Goal: Information Seeking & Learning: Check status

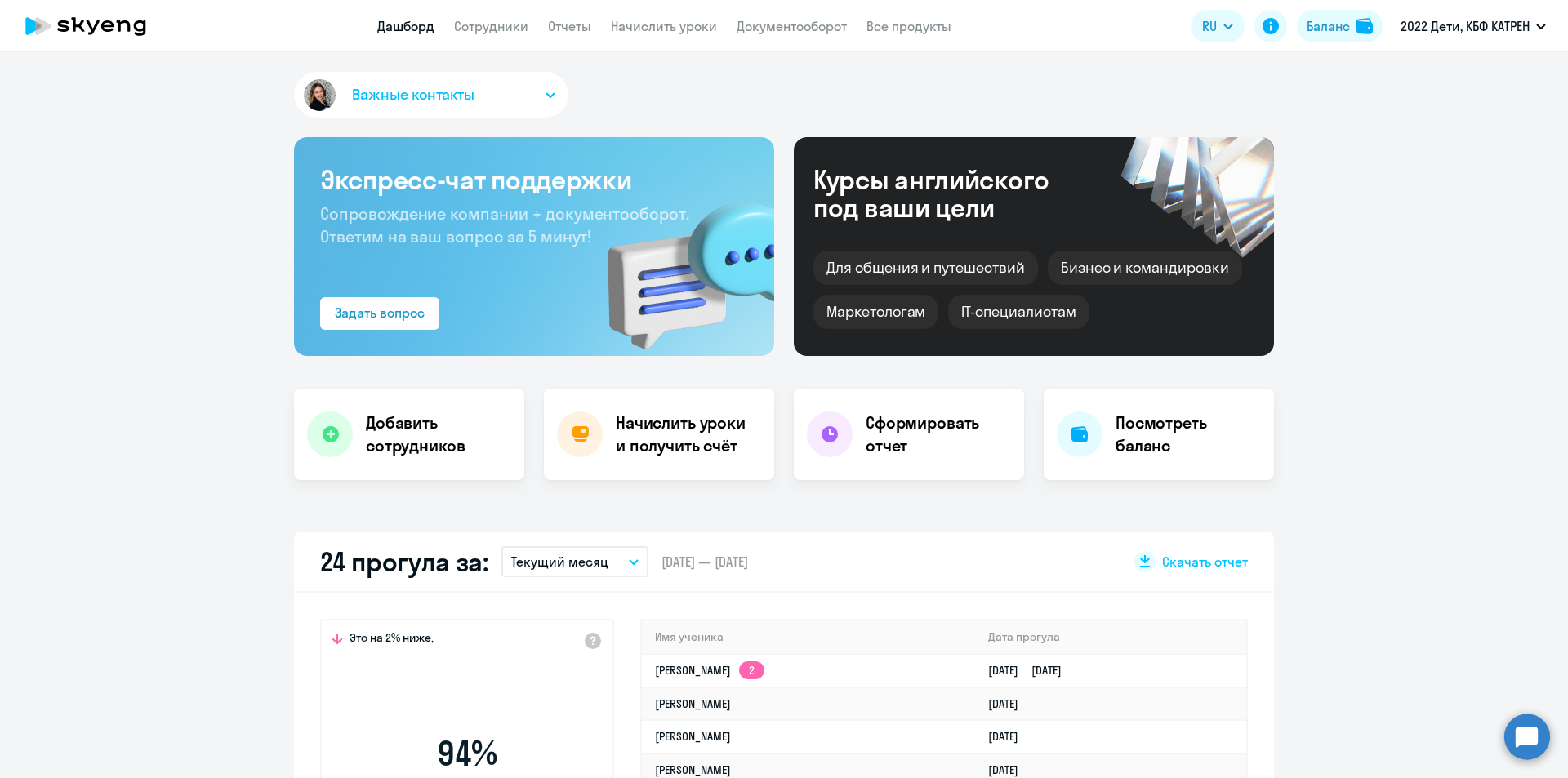
select select "30"
click at [1531, 739] on circle at bounding box center [1527, 736] width 46 height 46
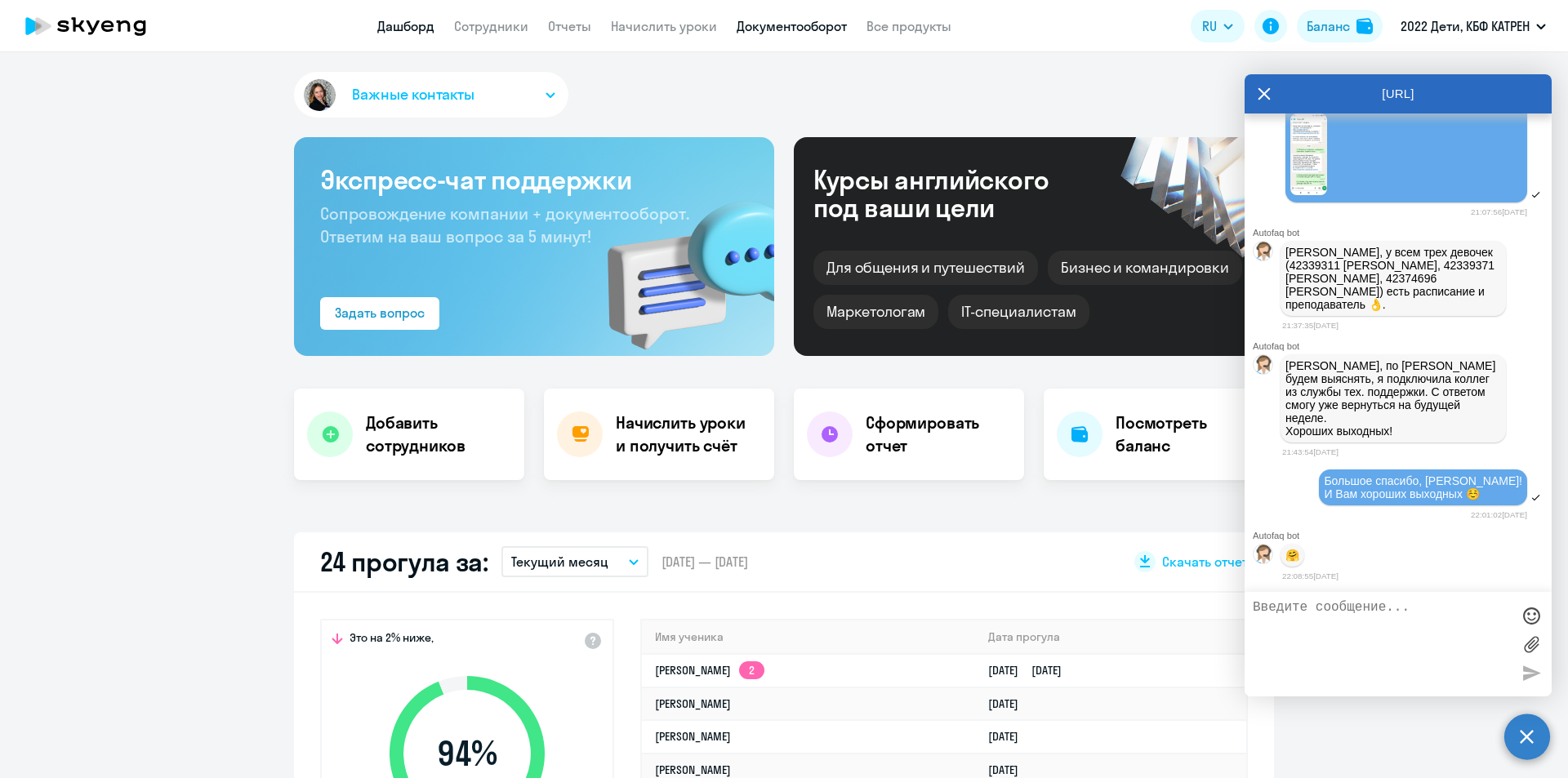
scroll to position [31885, 0]
click at [510, 17] on app-header "Дашборд Сотрудники Отчеты Начислить уроки Документооборот Все продукты Дашборд …" at bounding box center [784, 26] width 1568 height 52
click at [510, 18] on link "Сотрудники" at bounding box center [491, 26] width 75 height 17
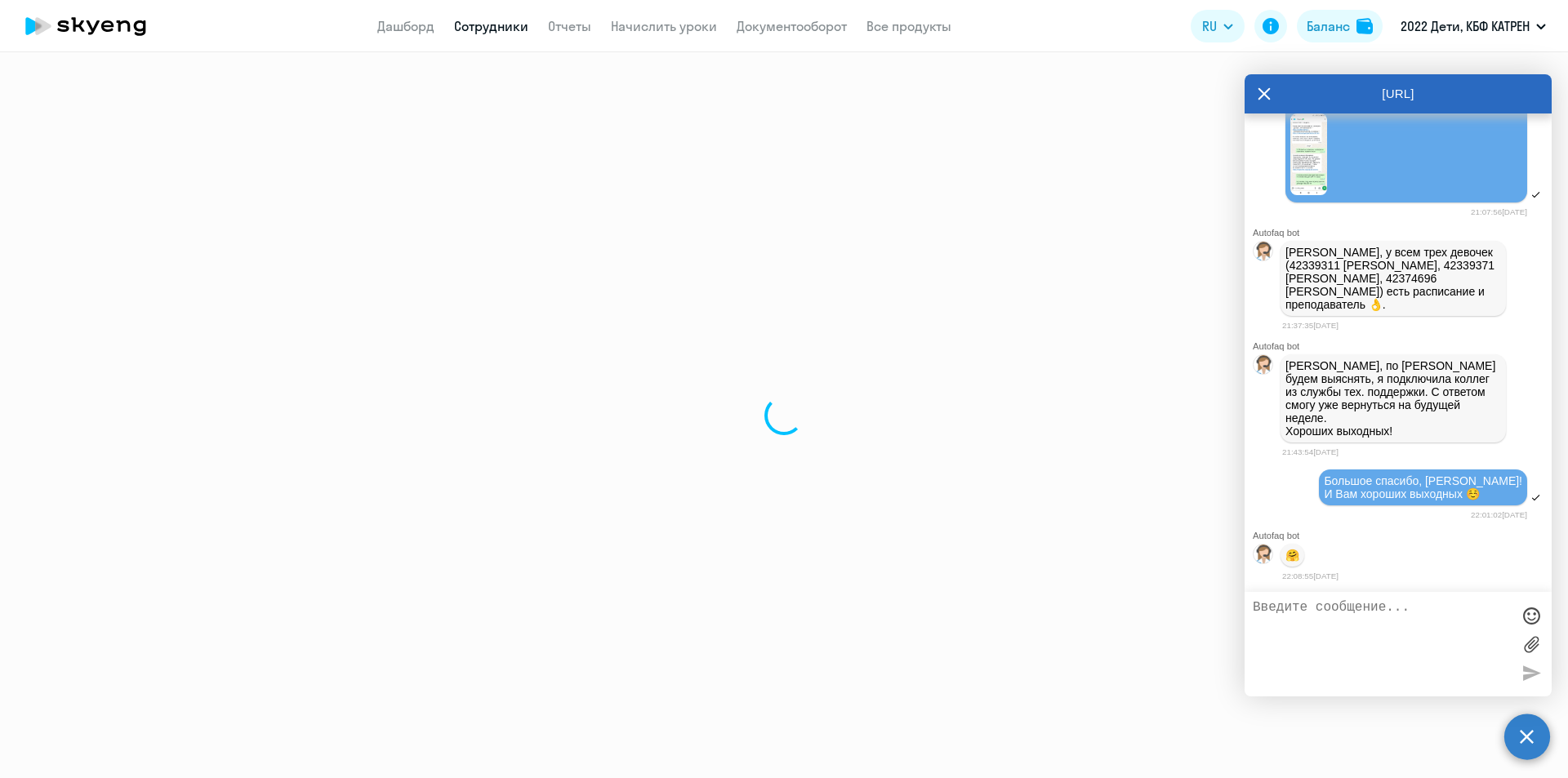
select select "30"
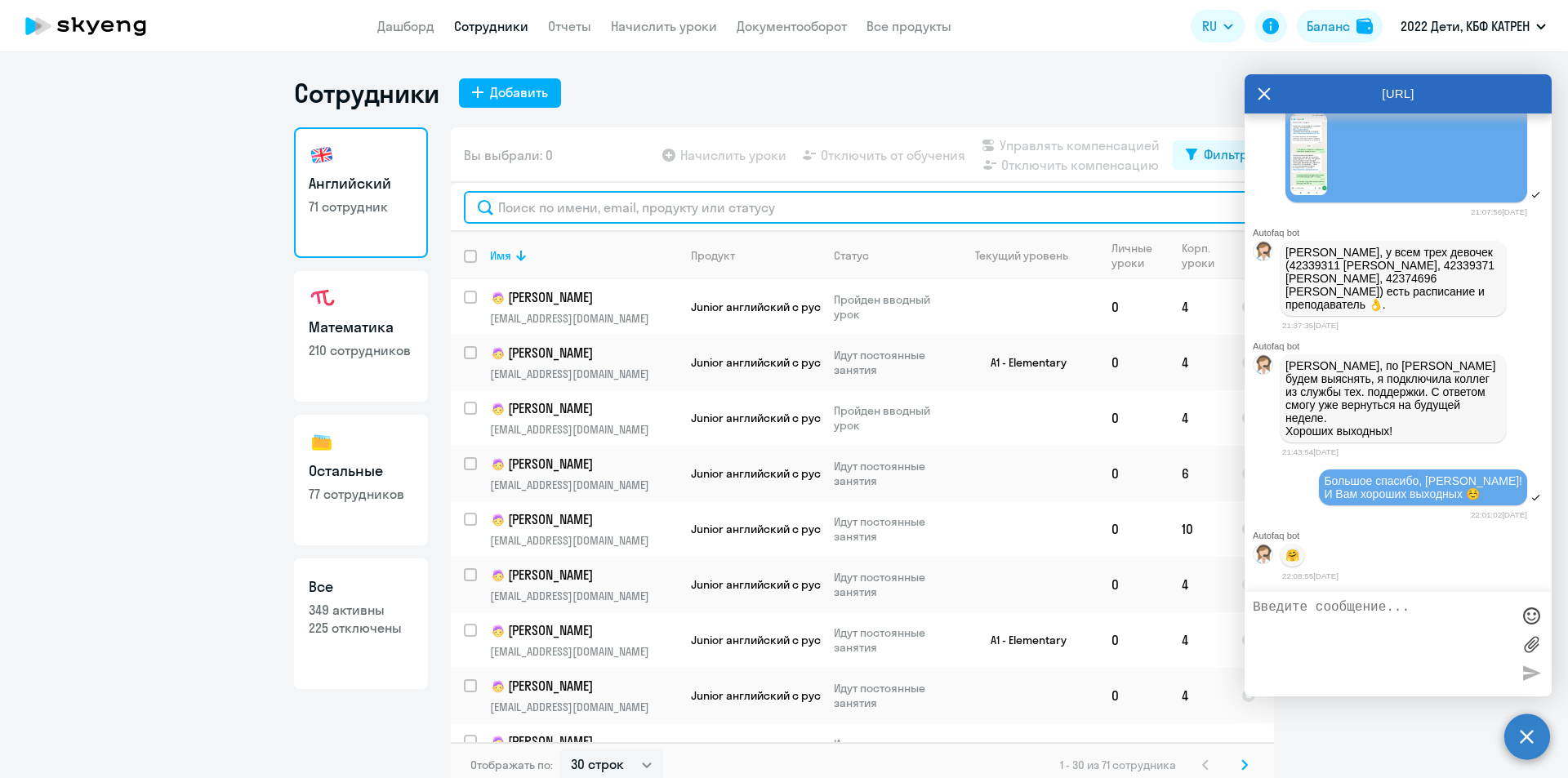
click at [596, 217] on input "text" at bounding box center [863, 207] width 797 height 33
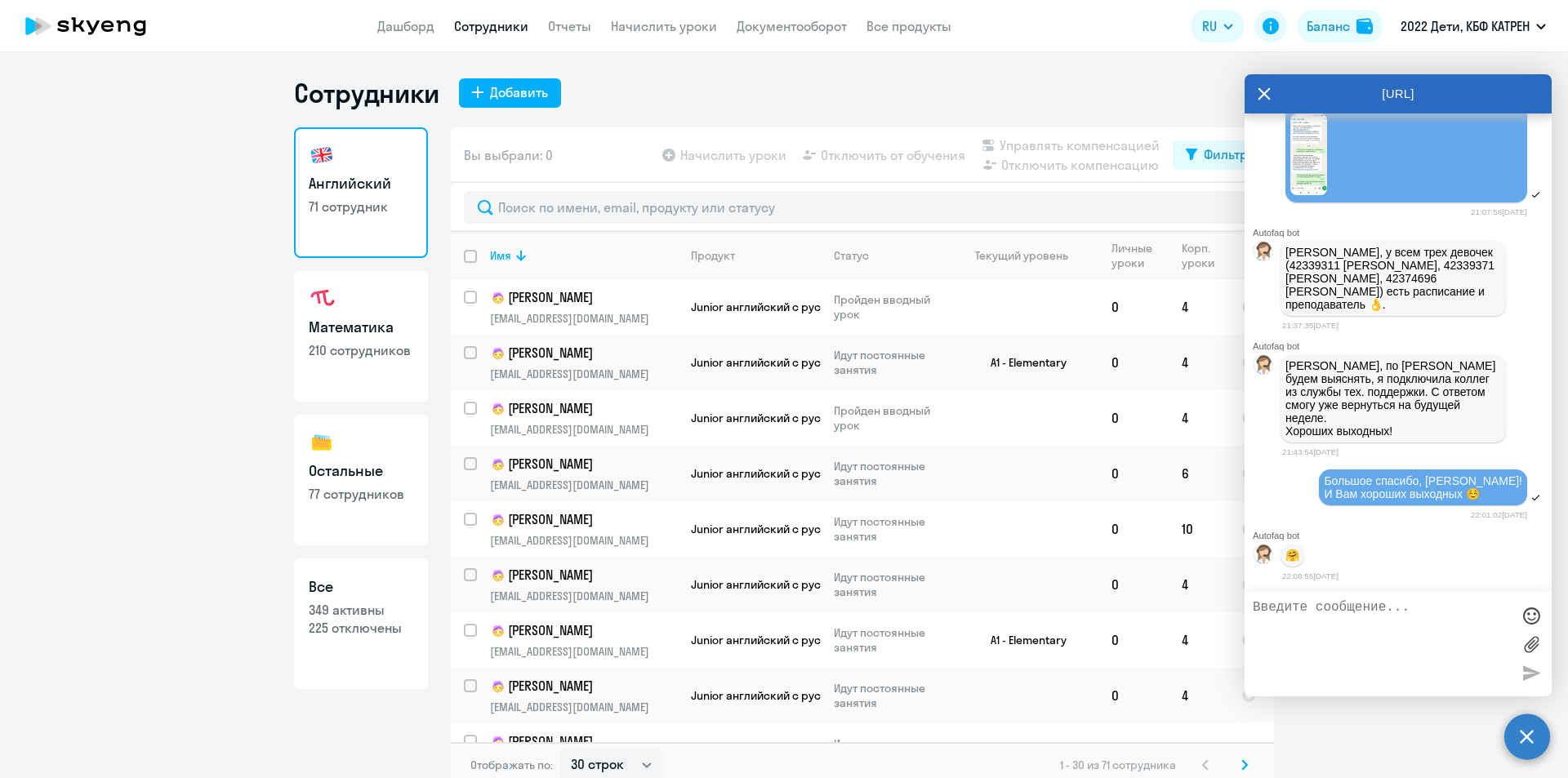
drag, startPoint x: 384, startPoint y: 579, endPoint x: 389, endPoint y: 561, distance: 18.7
click at [384, 578] on h3 "Все" at bounding box center [361, 587] width 105 height 21
select select "30"
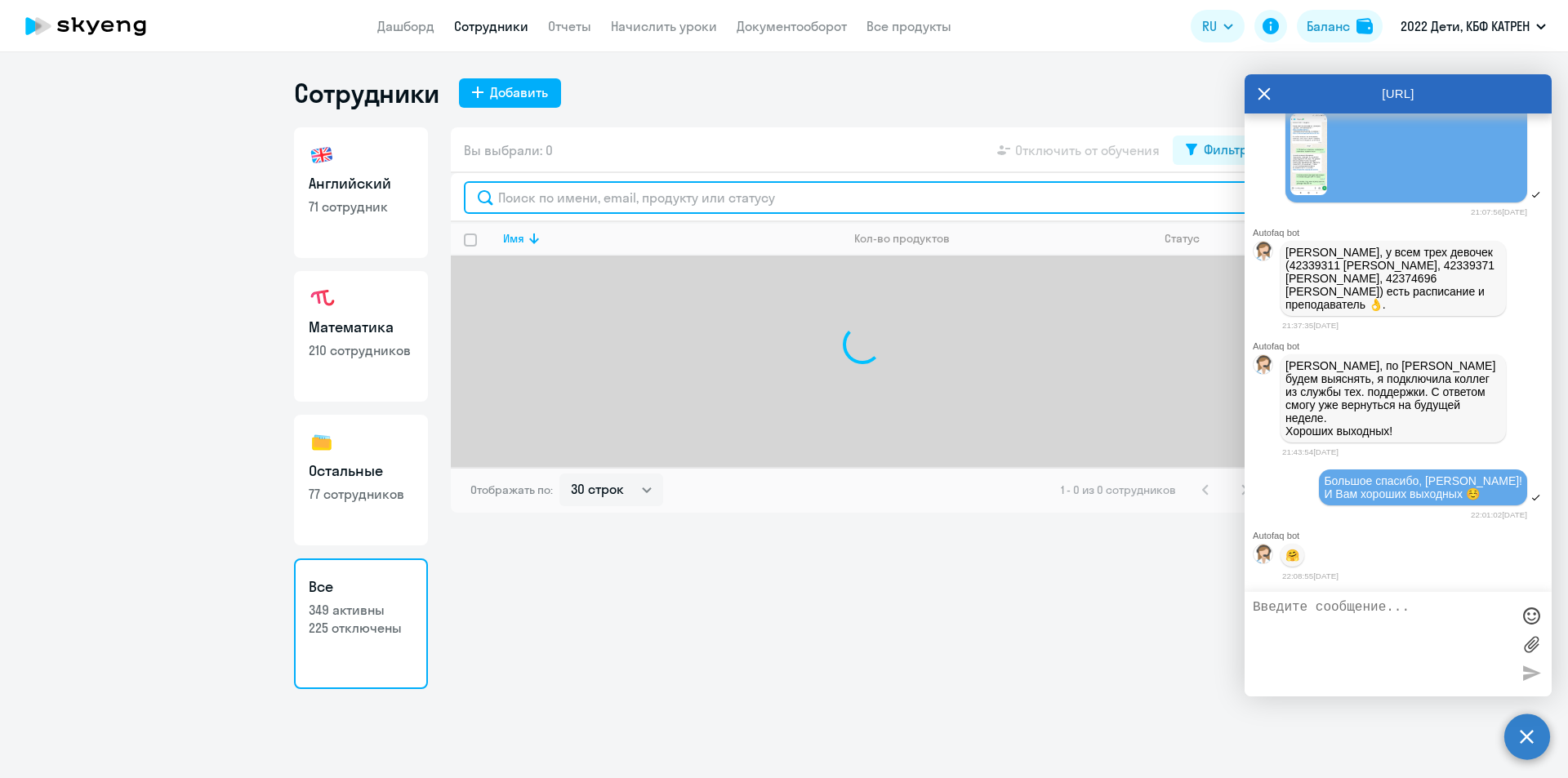
click at [642, 202] on input "text" at bounding box center [863, 198] width 797 height 33
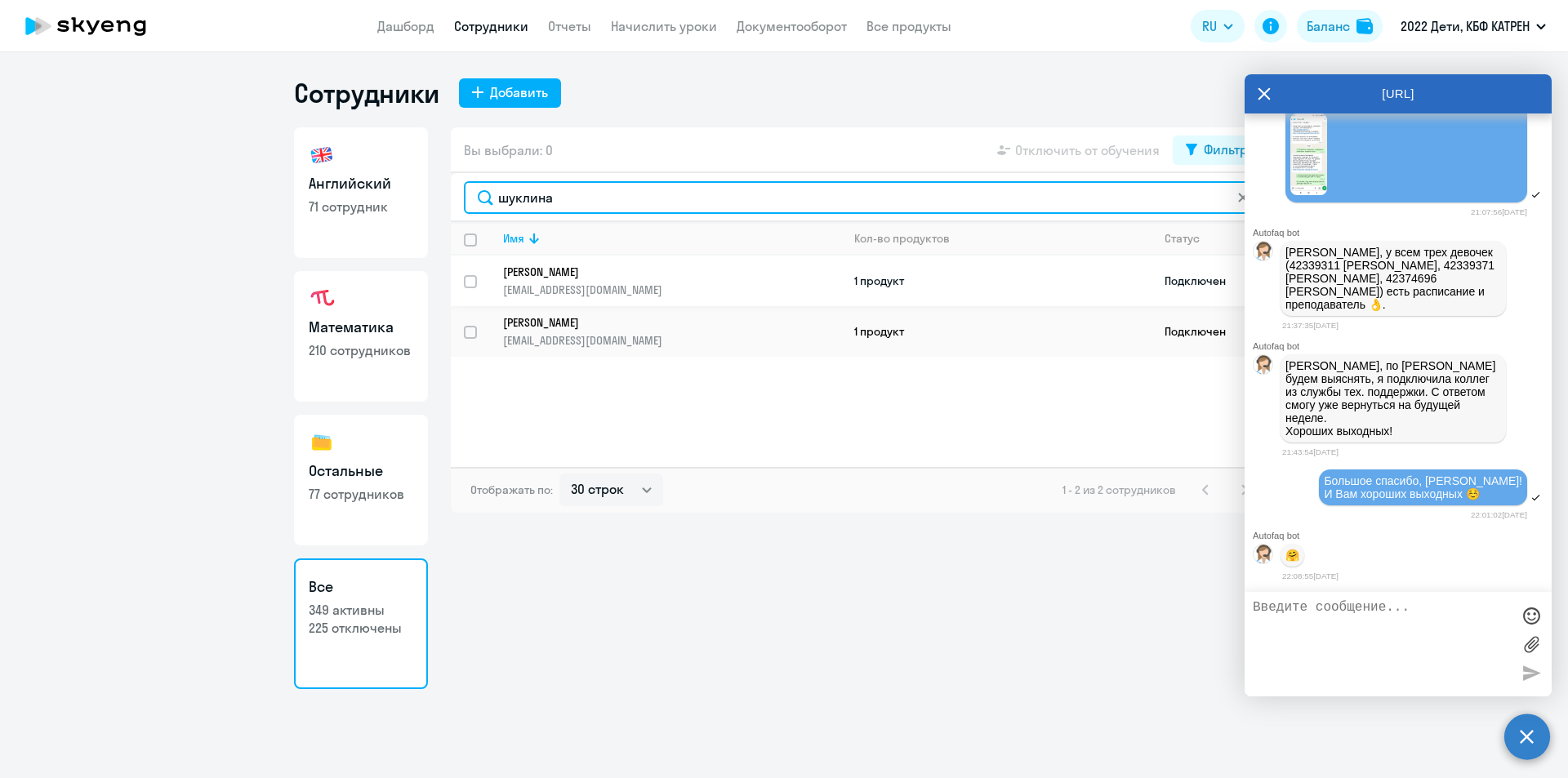
type input "шуклина"
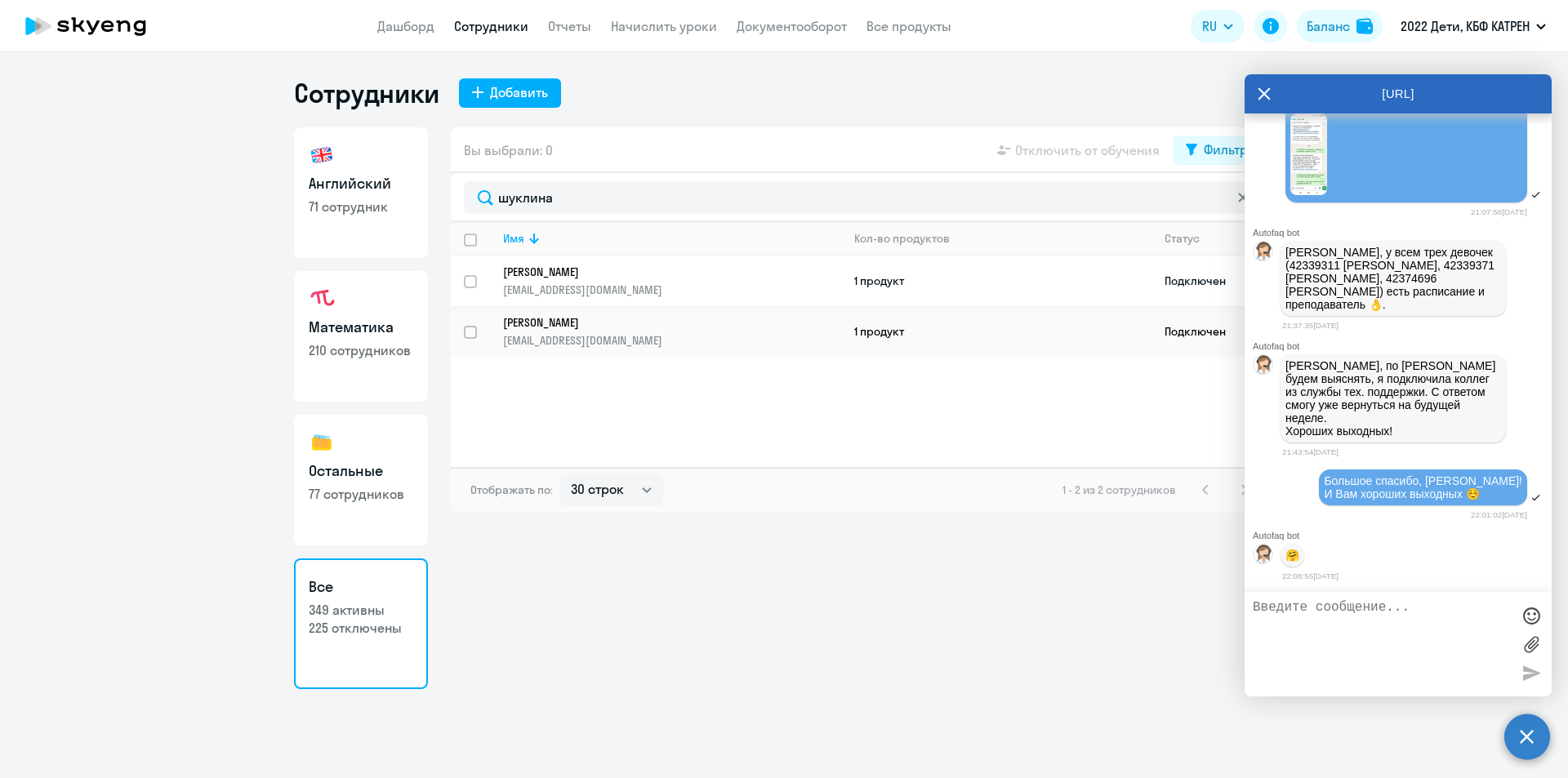
click at [595, 274] on p "[PERSON_NAME]" at bounding box center [661, 272] width 315 height 15
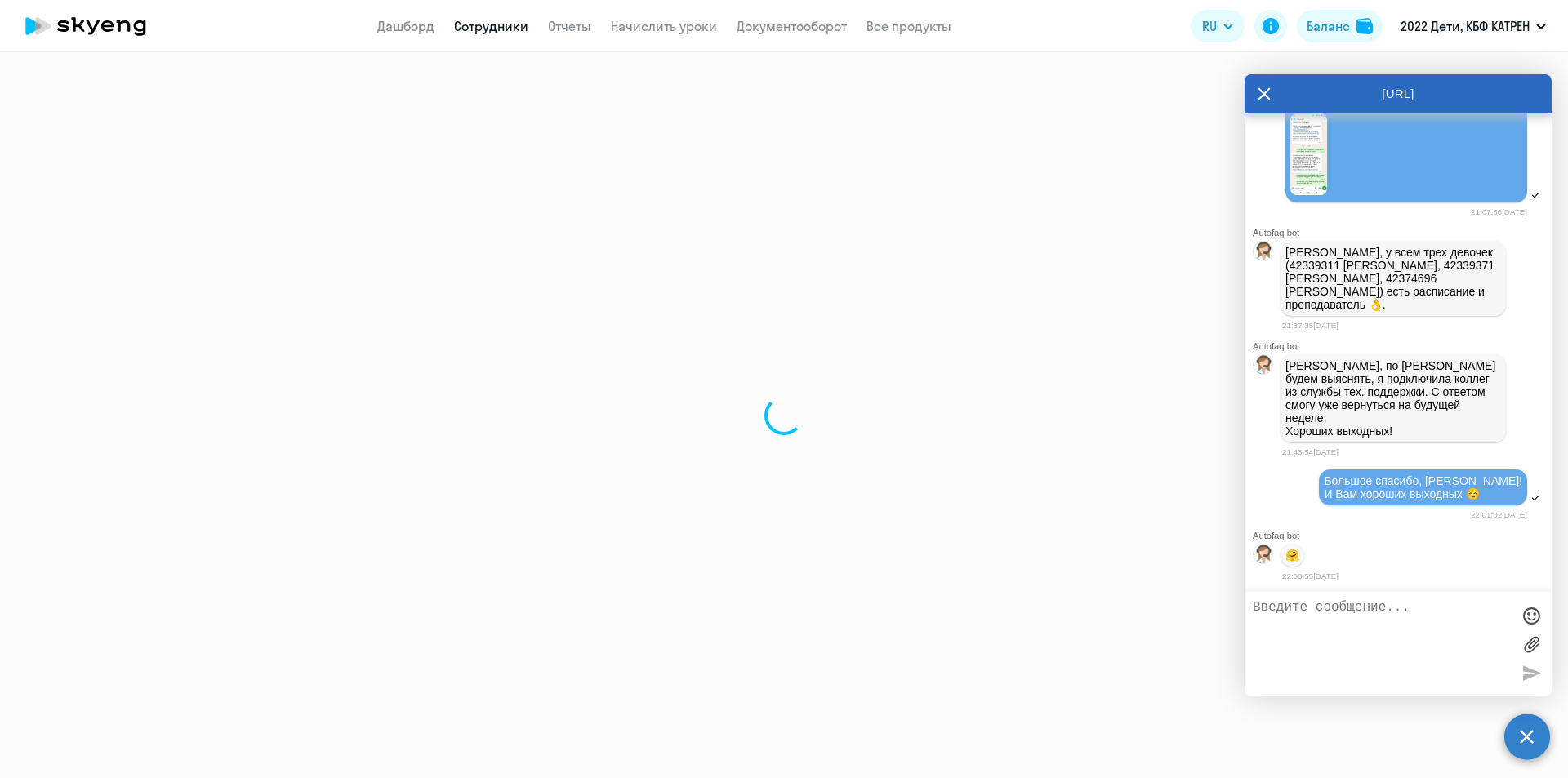
select select "others"
select select "30"
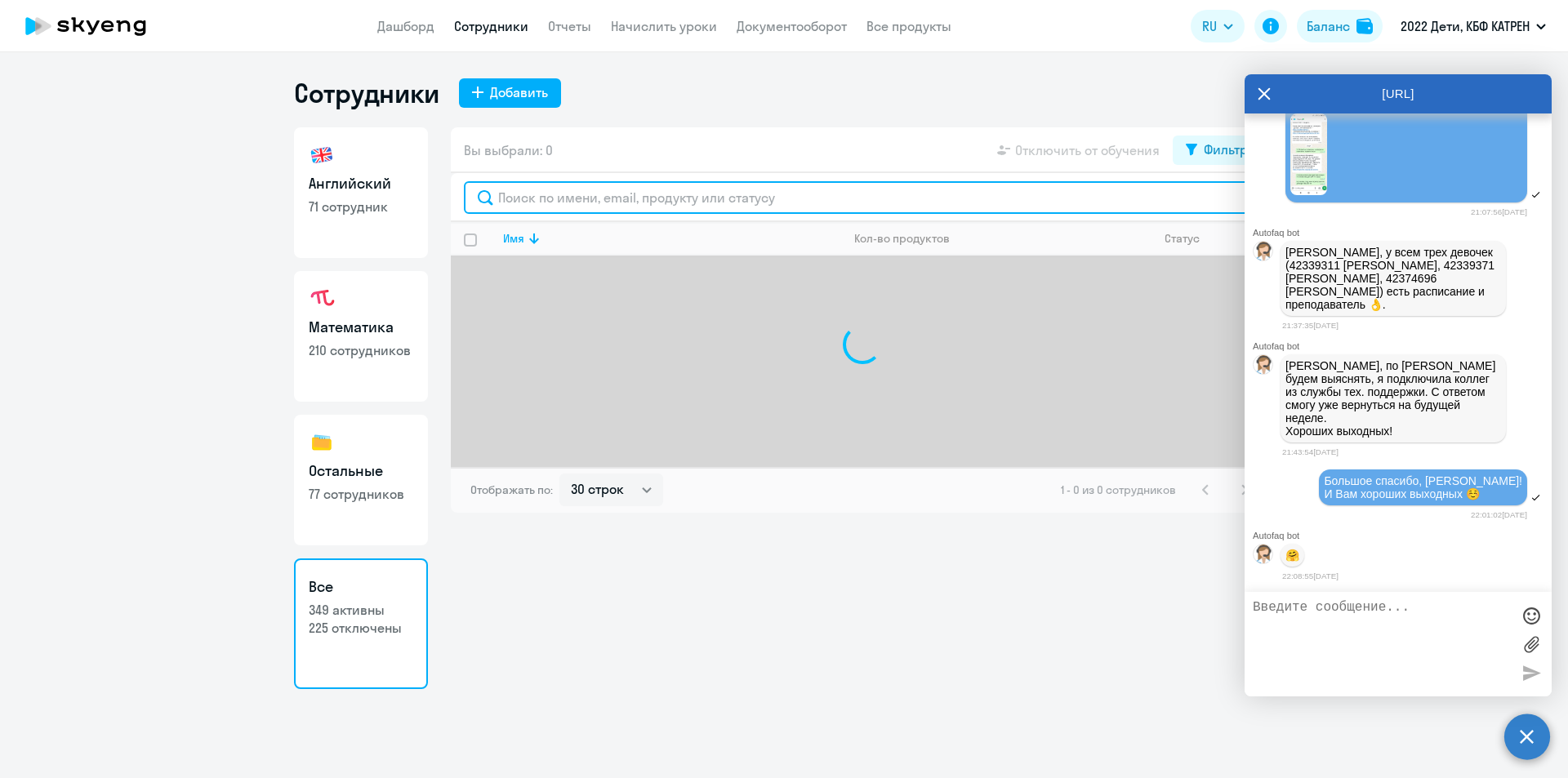
click at [612, 204] on input "text" at bounding box center [863, 198] width 797 height 33
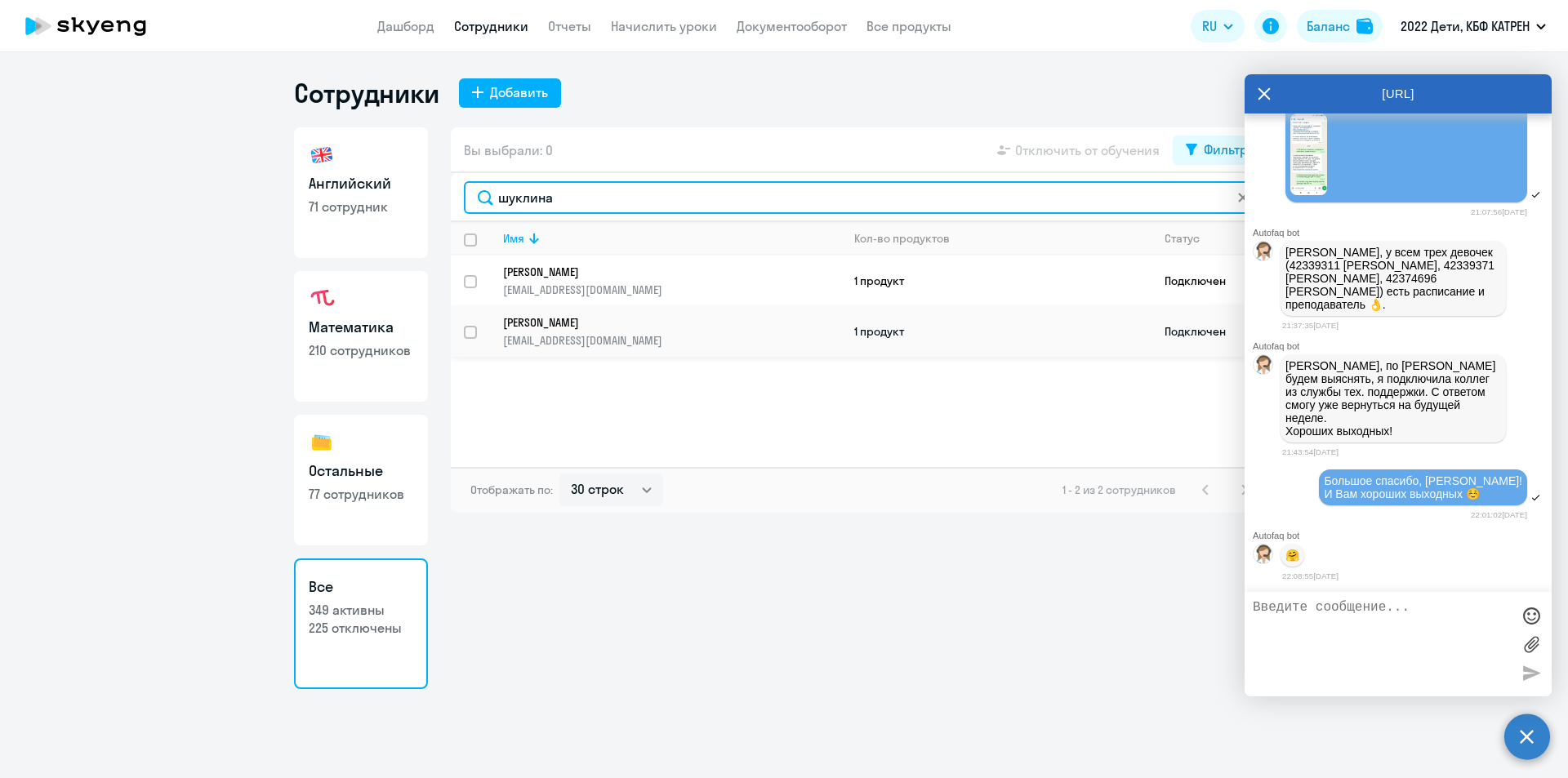
type input "шуклина"
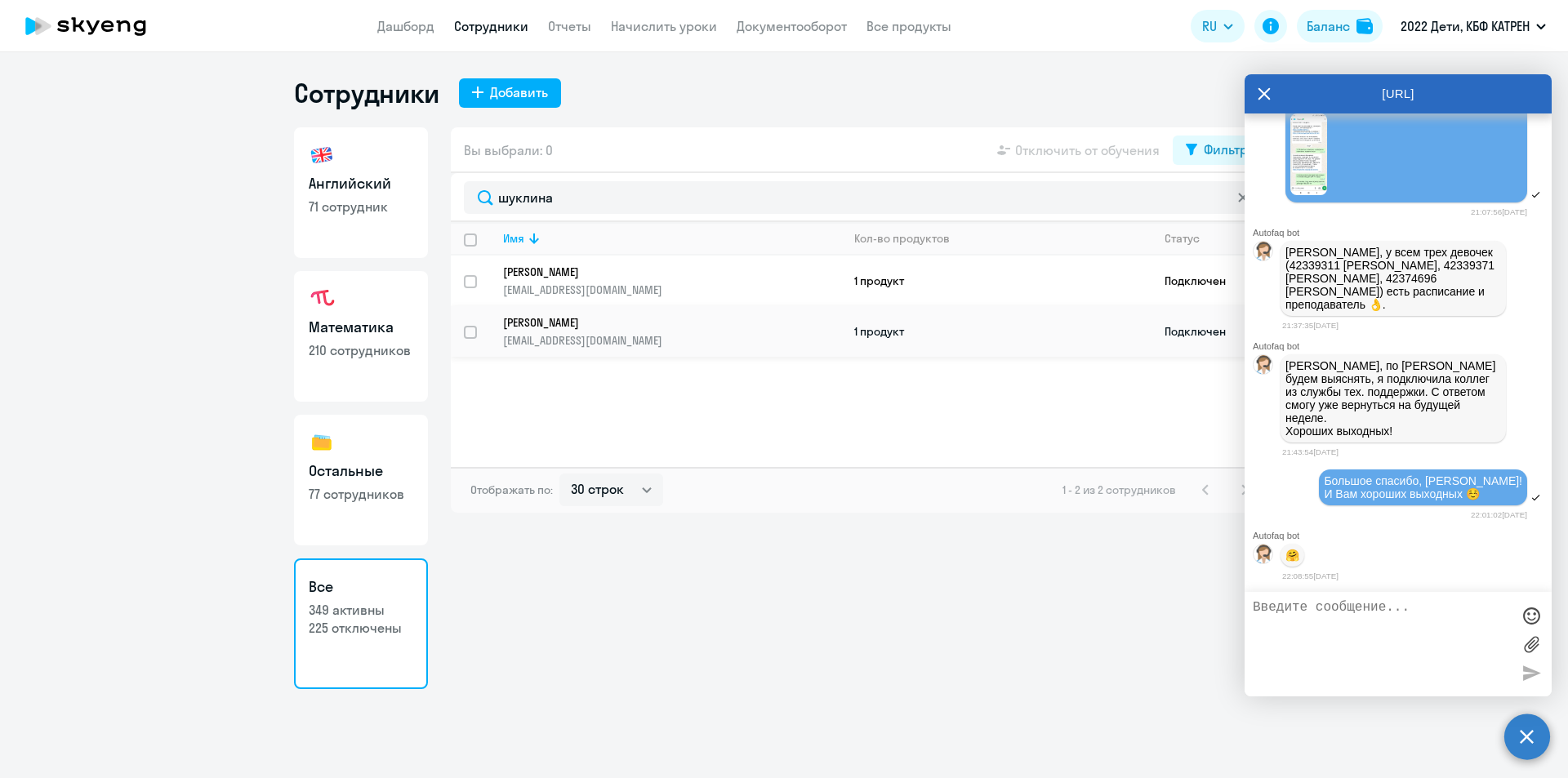
click at [607, 324] on p "[PERSON_NAME]" at bounding box center [661, 322] width 315 height 15
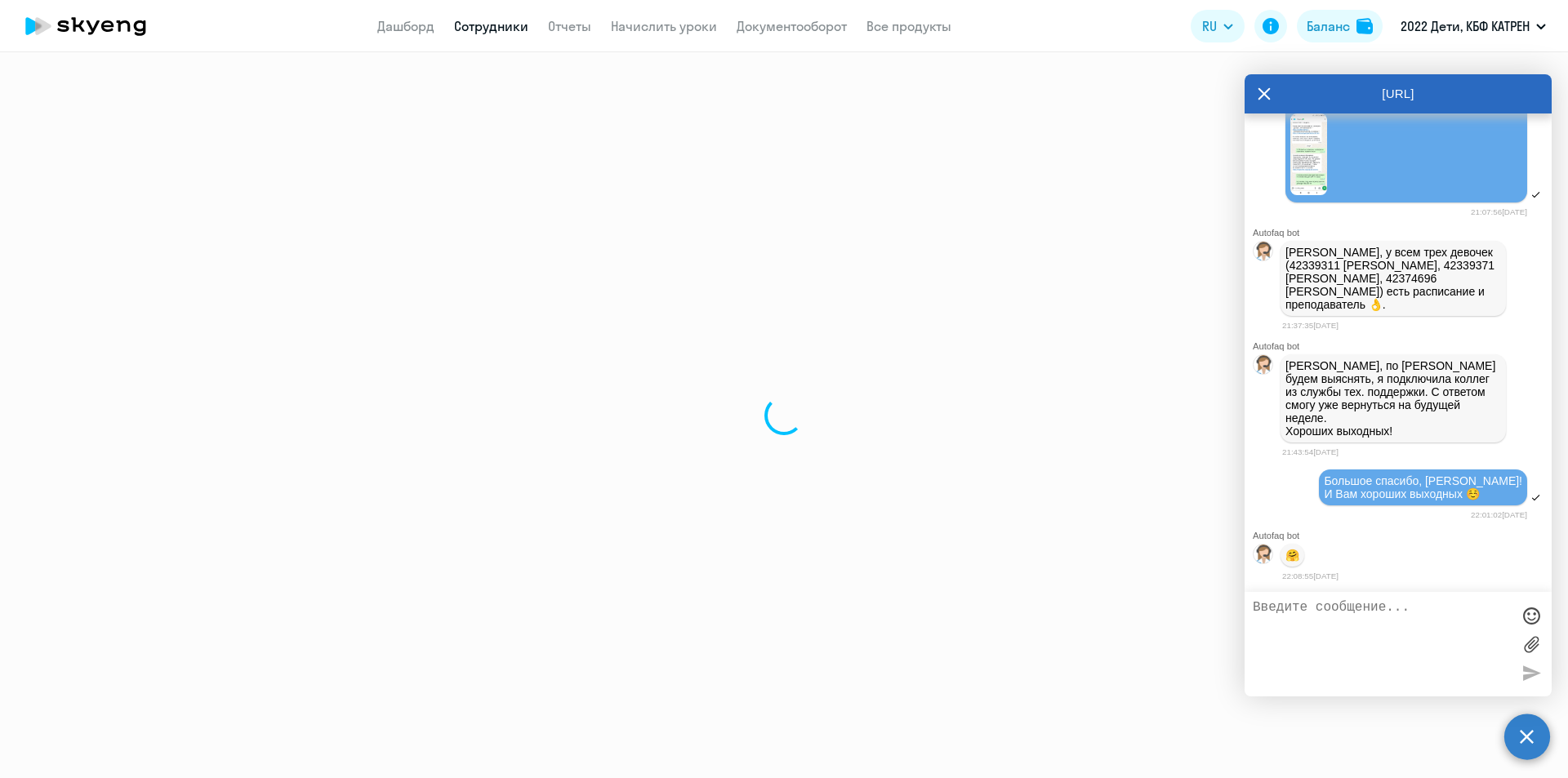
select select "math"
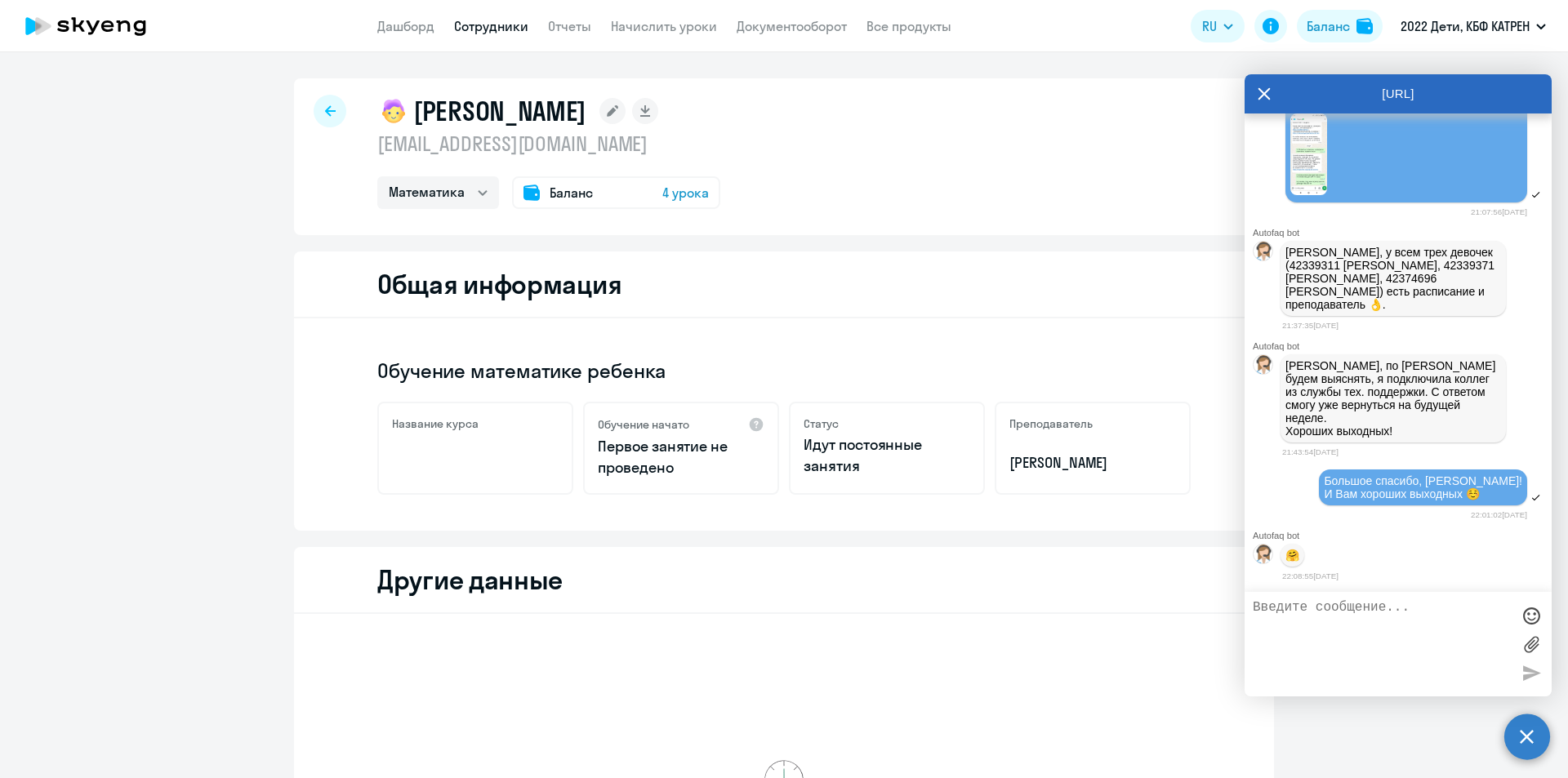
click at [472, 28] on link "Сотрудники" at bounding box center [491, 26] width 75 height 17
select select "30"
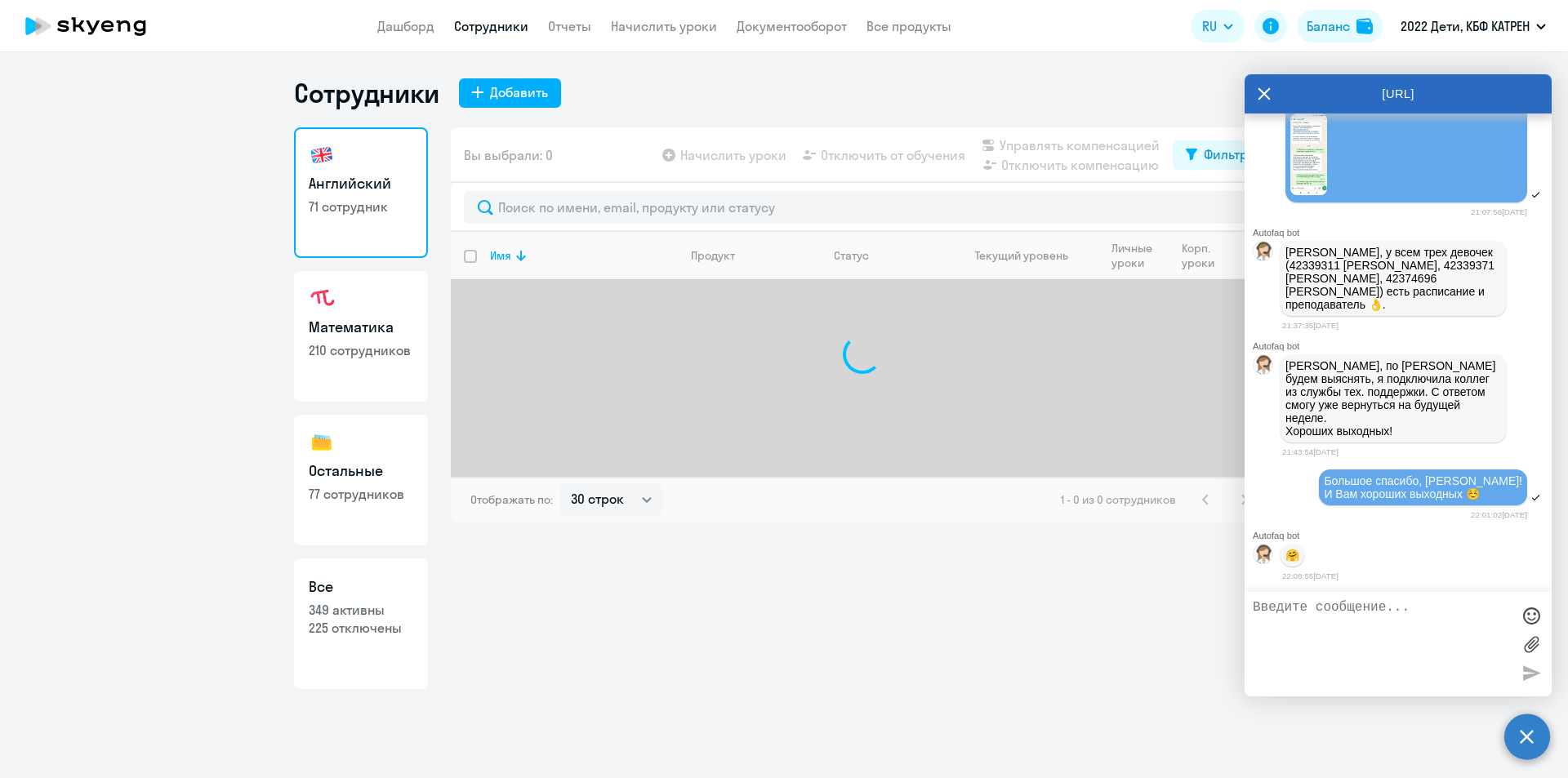
drag, startPoint x: 338, startPoint y: 632, endPoint x: 399, endPoint y: 533, distance: 116.3
click at [338, 631] on p "225 отключены" at bounding box center [361, 627] width 105 height 18
select select "30"
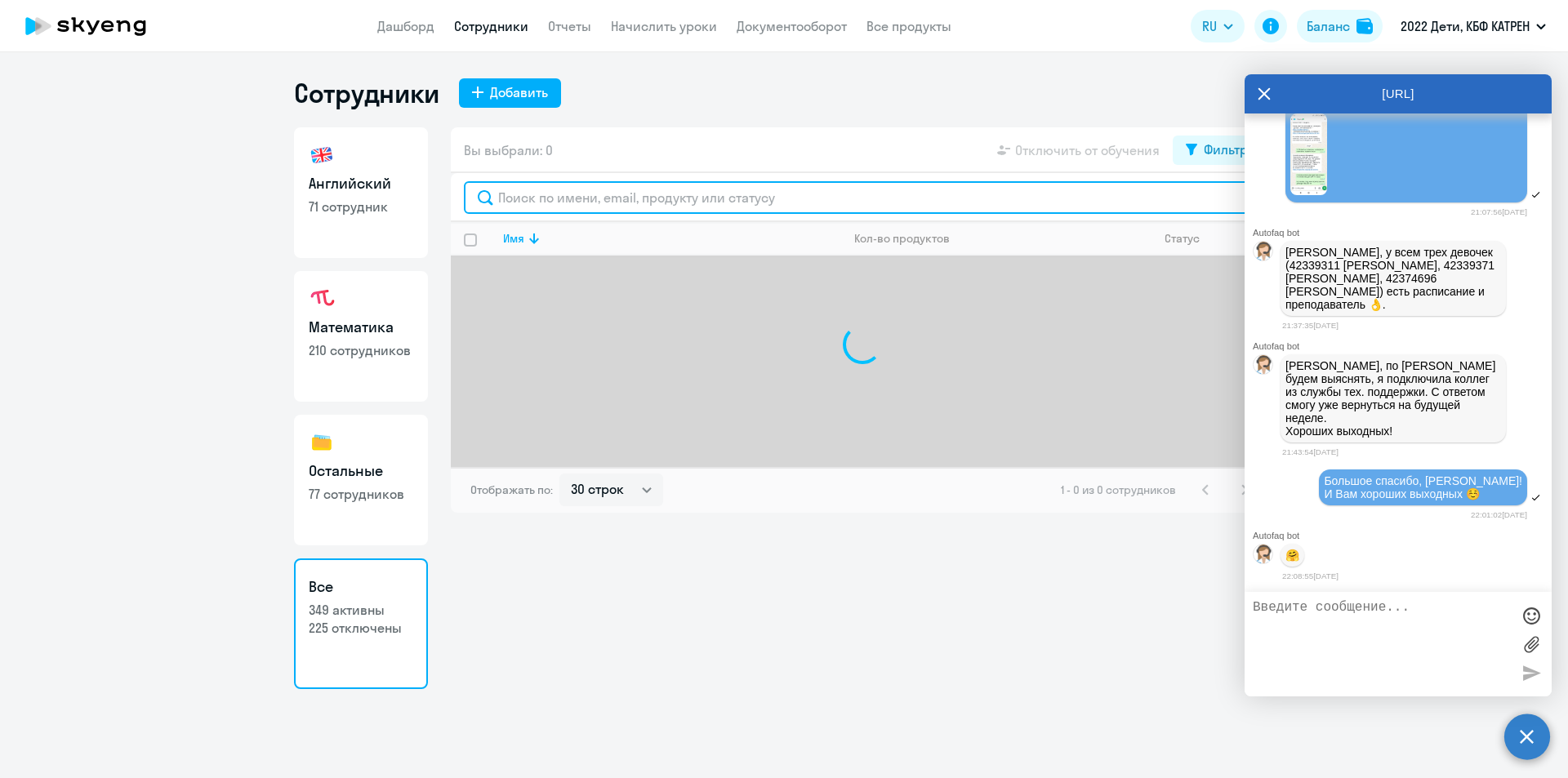
click at [571, 198] on input "text" at bounding box center [863, 198] width 797 height 33
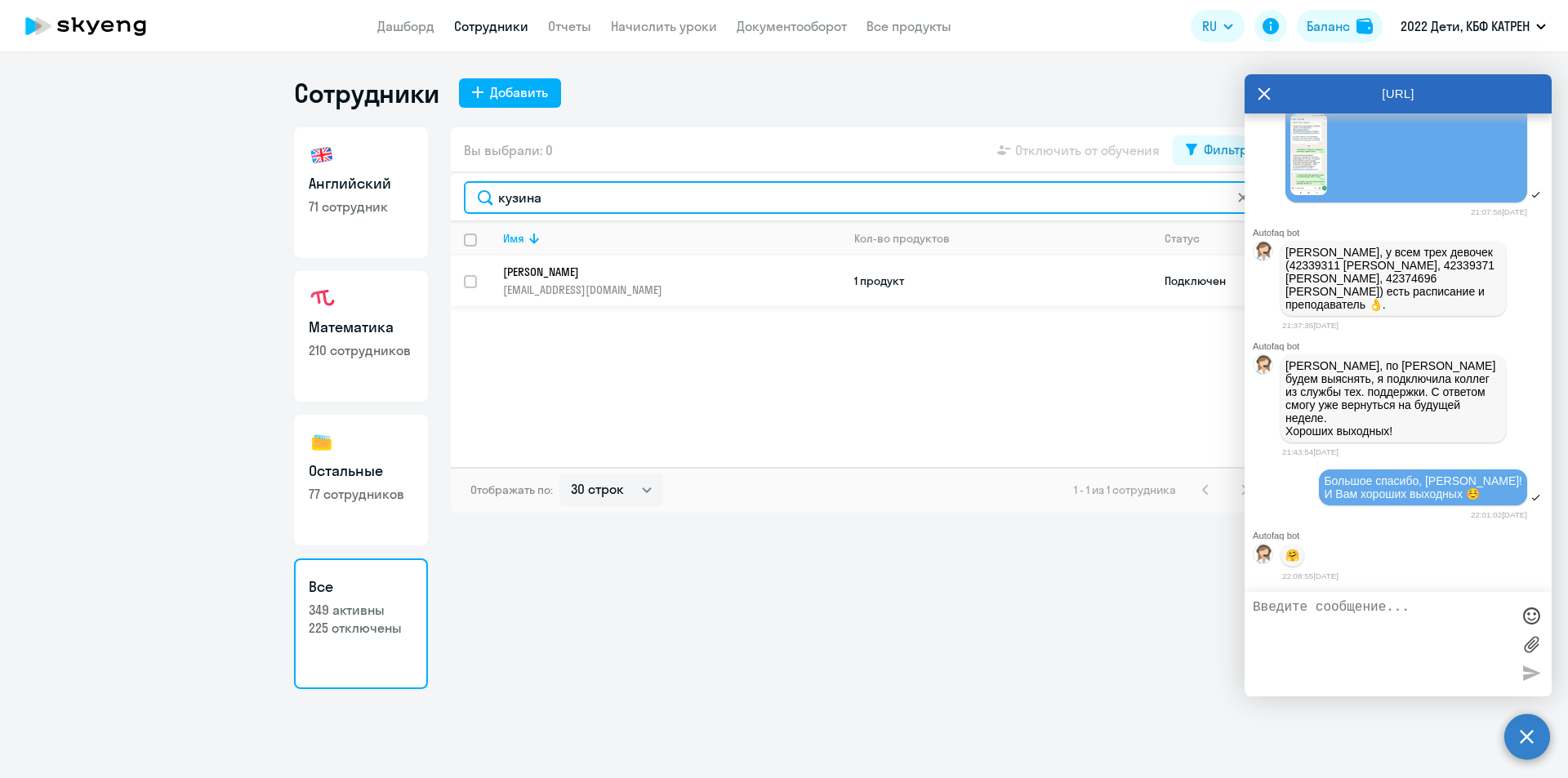
type input "кузина"
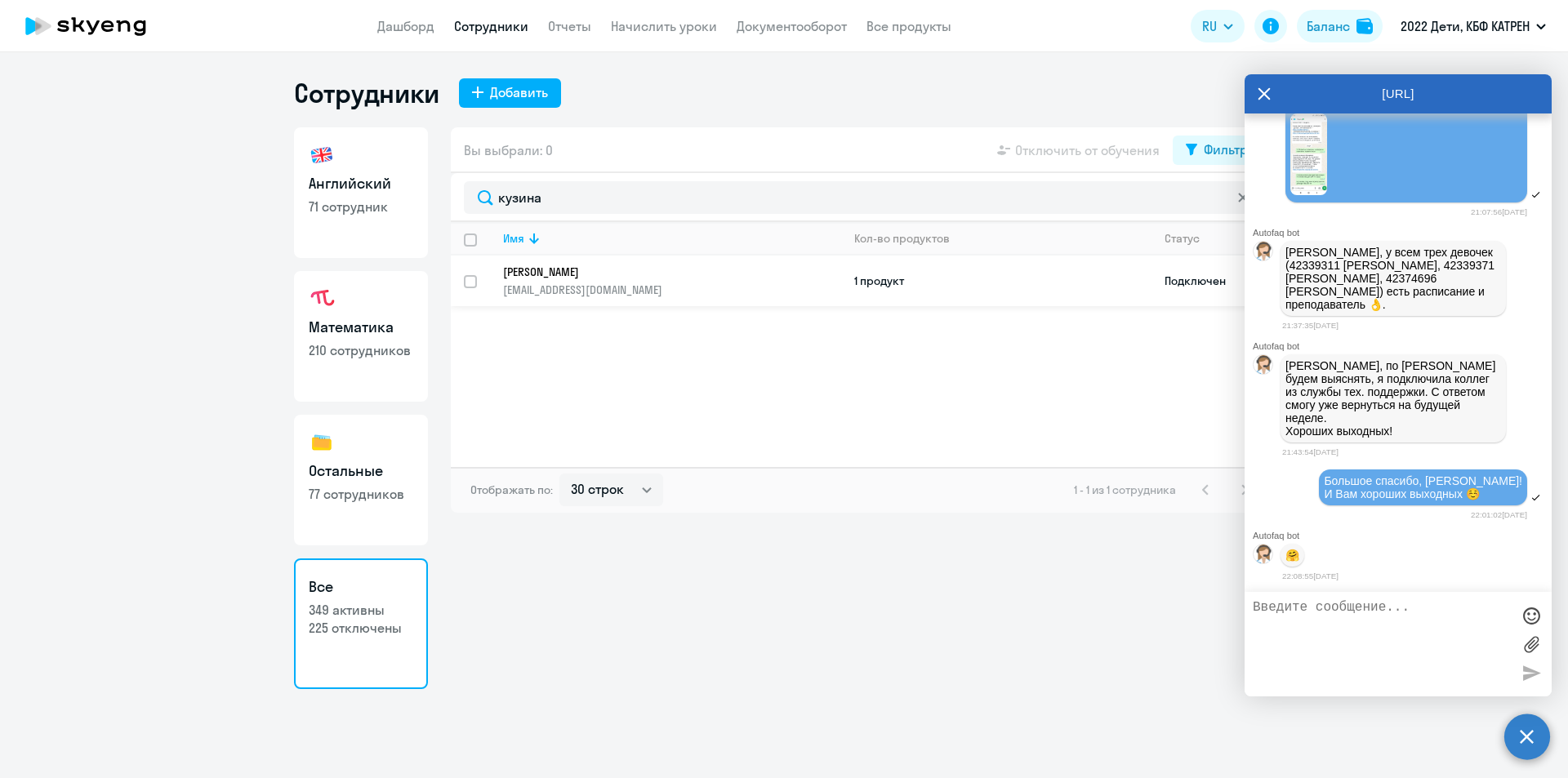
click at [582, 273] on p "[PERSON_NAME]" at bounding box center [661, 272] width 315 height 15
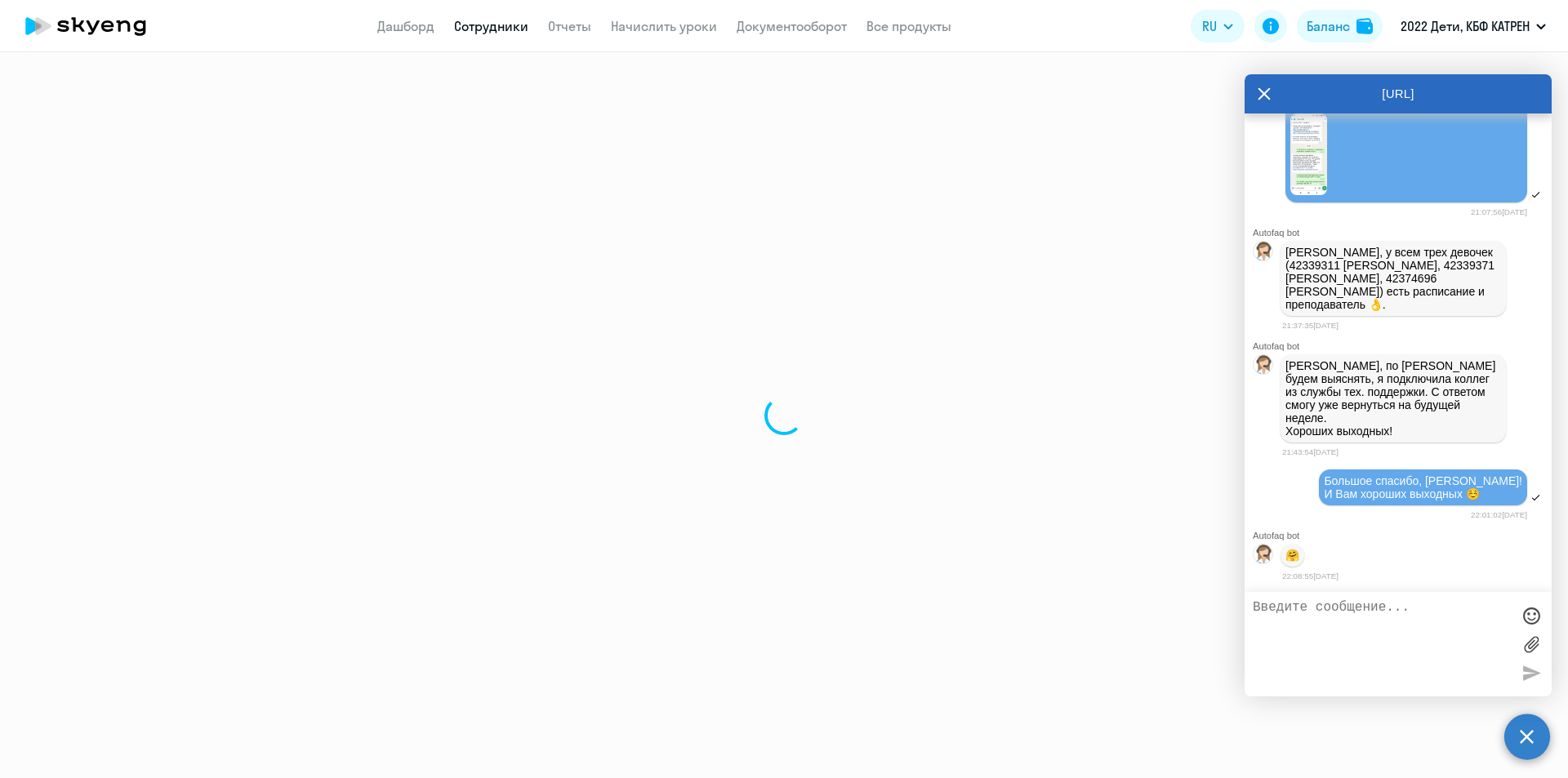
select select "english"
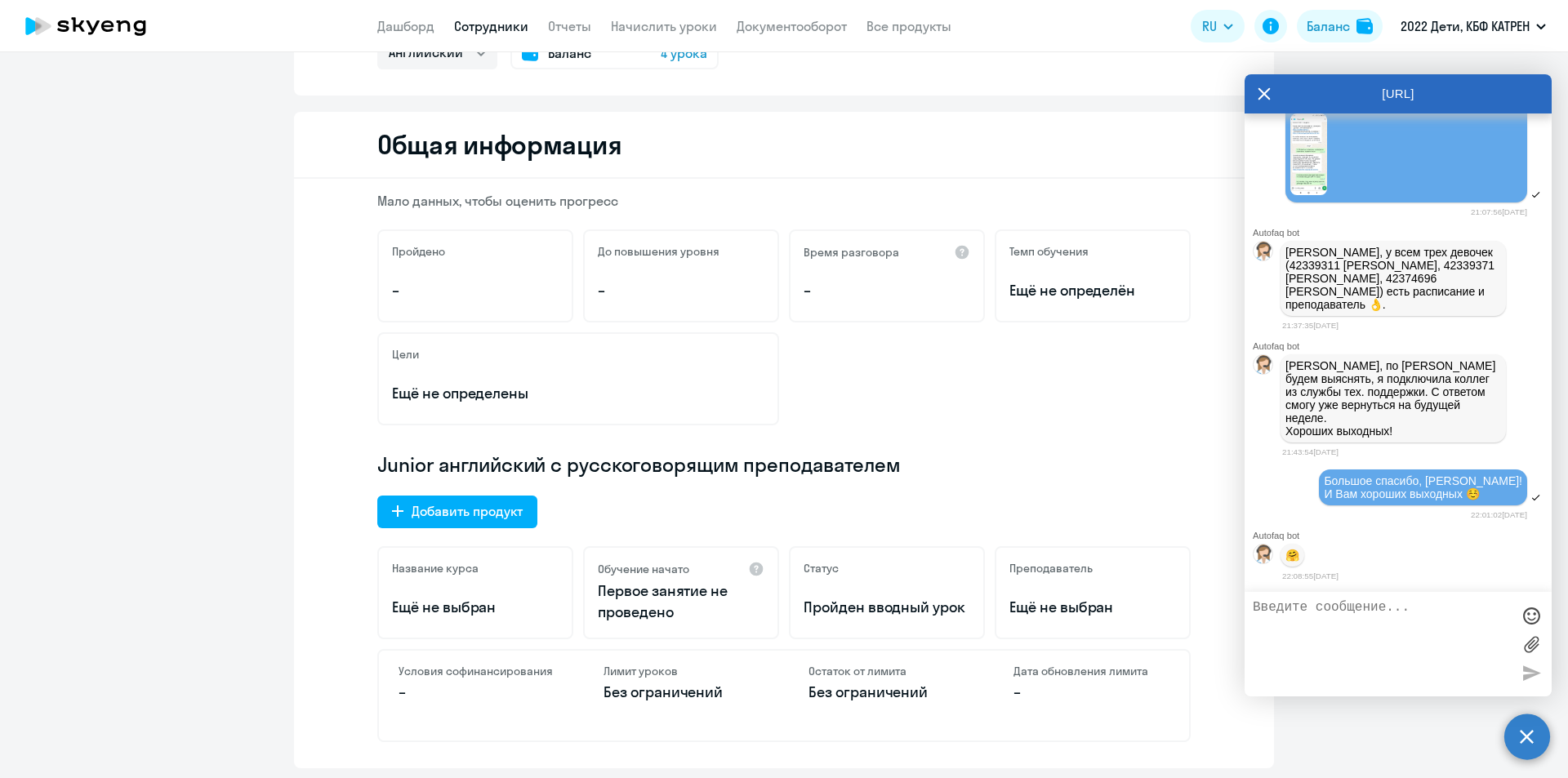
scroll to position [409, 0]
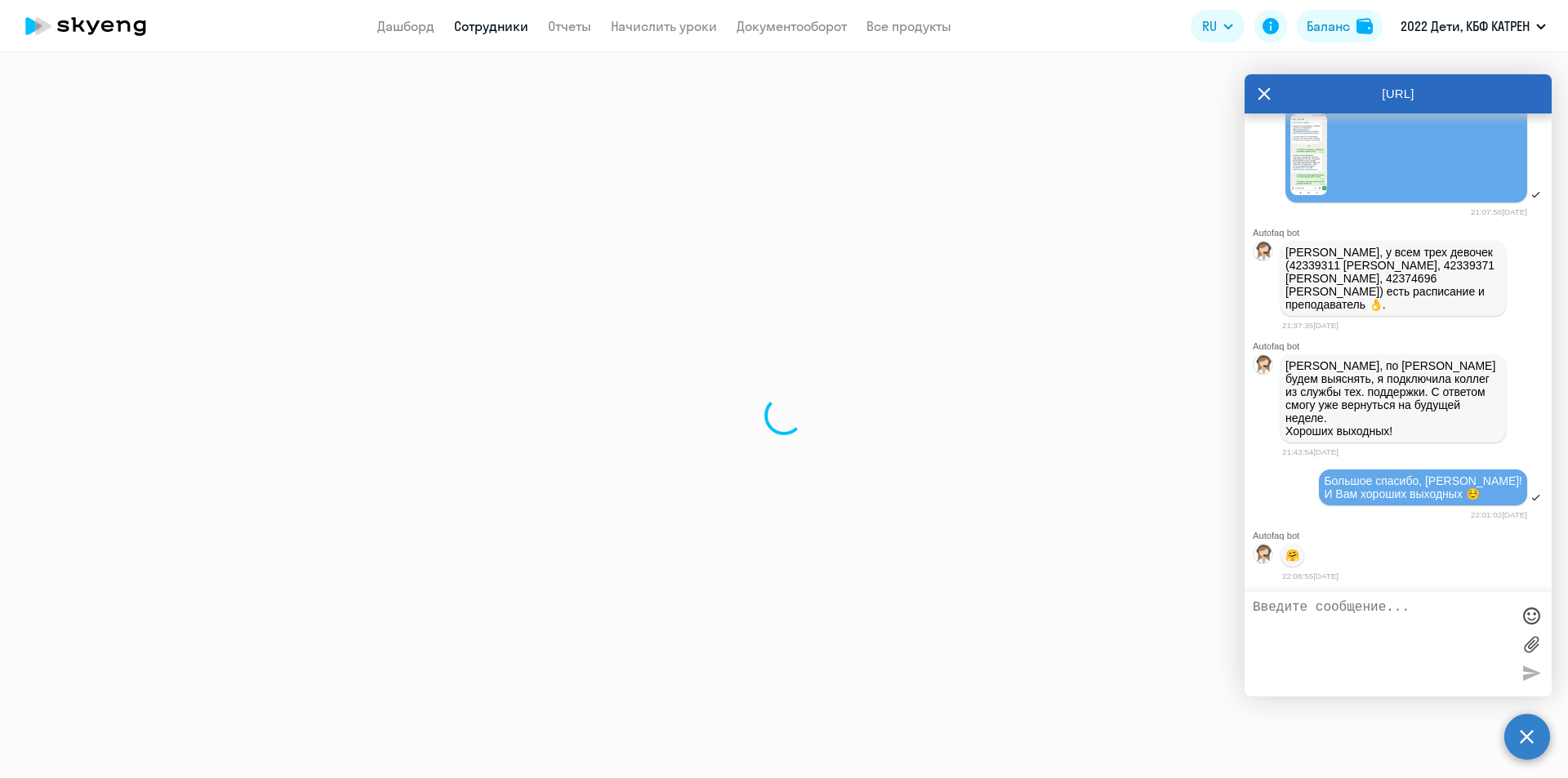
select select "30"
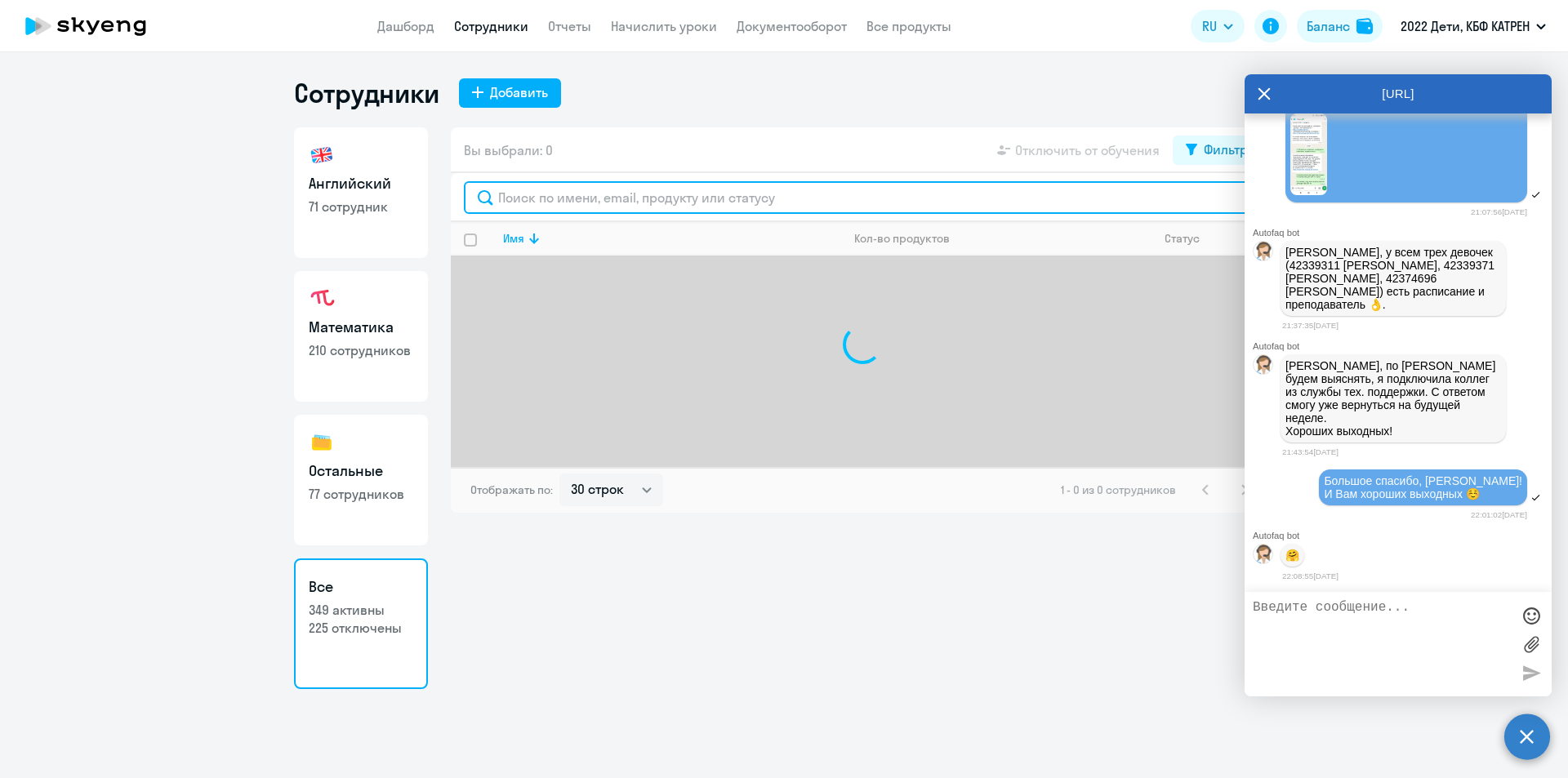
click at [534, 194] on input "text" at bounding box center [863, 198] width 797 height 33
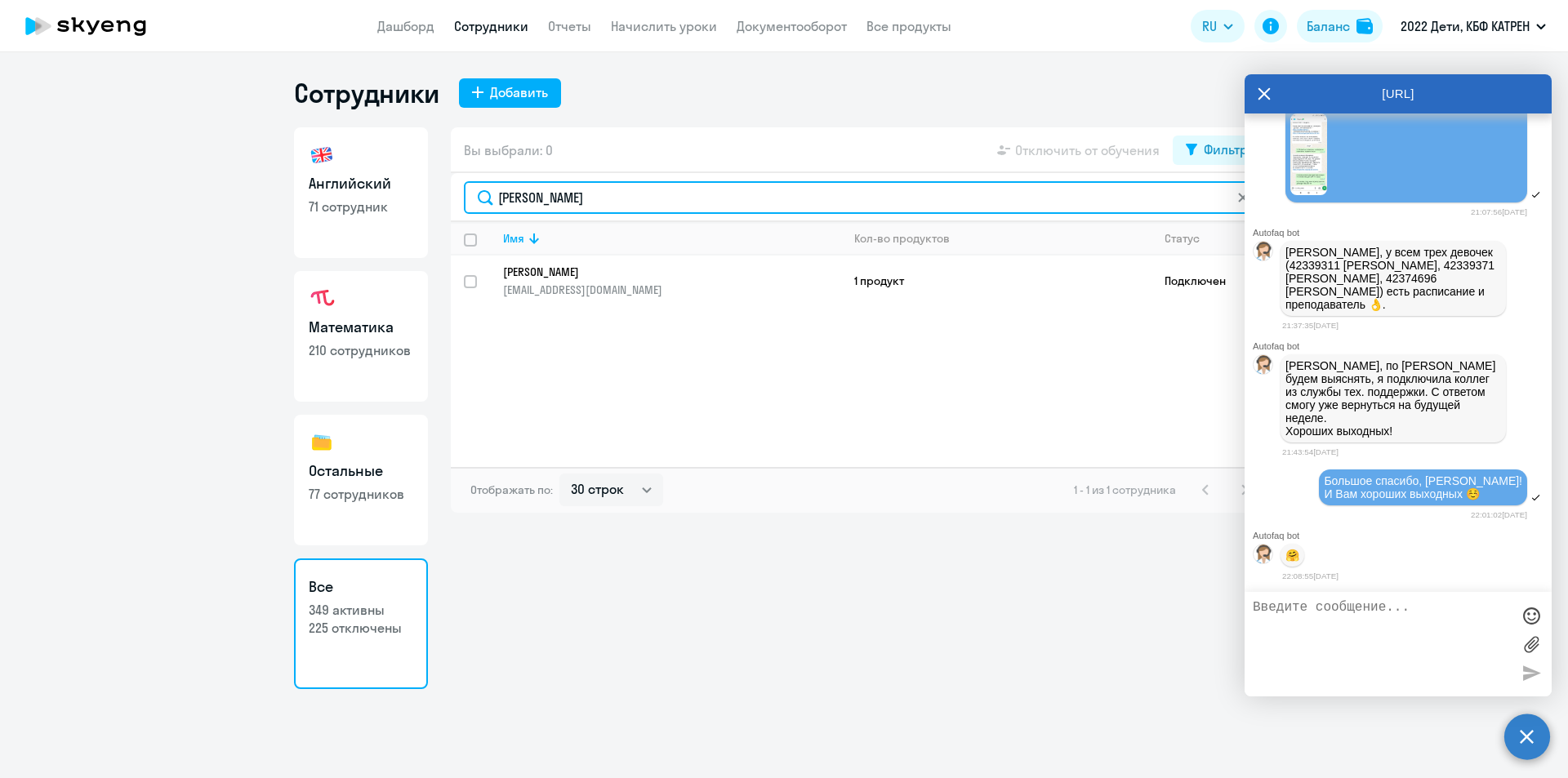
type input "[PERSON_NAME]"
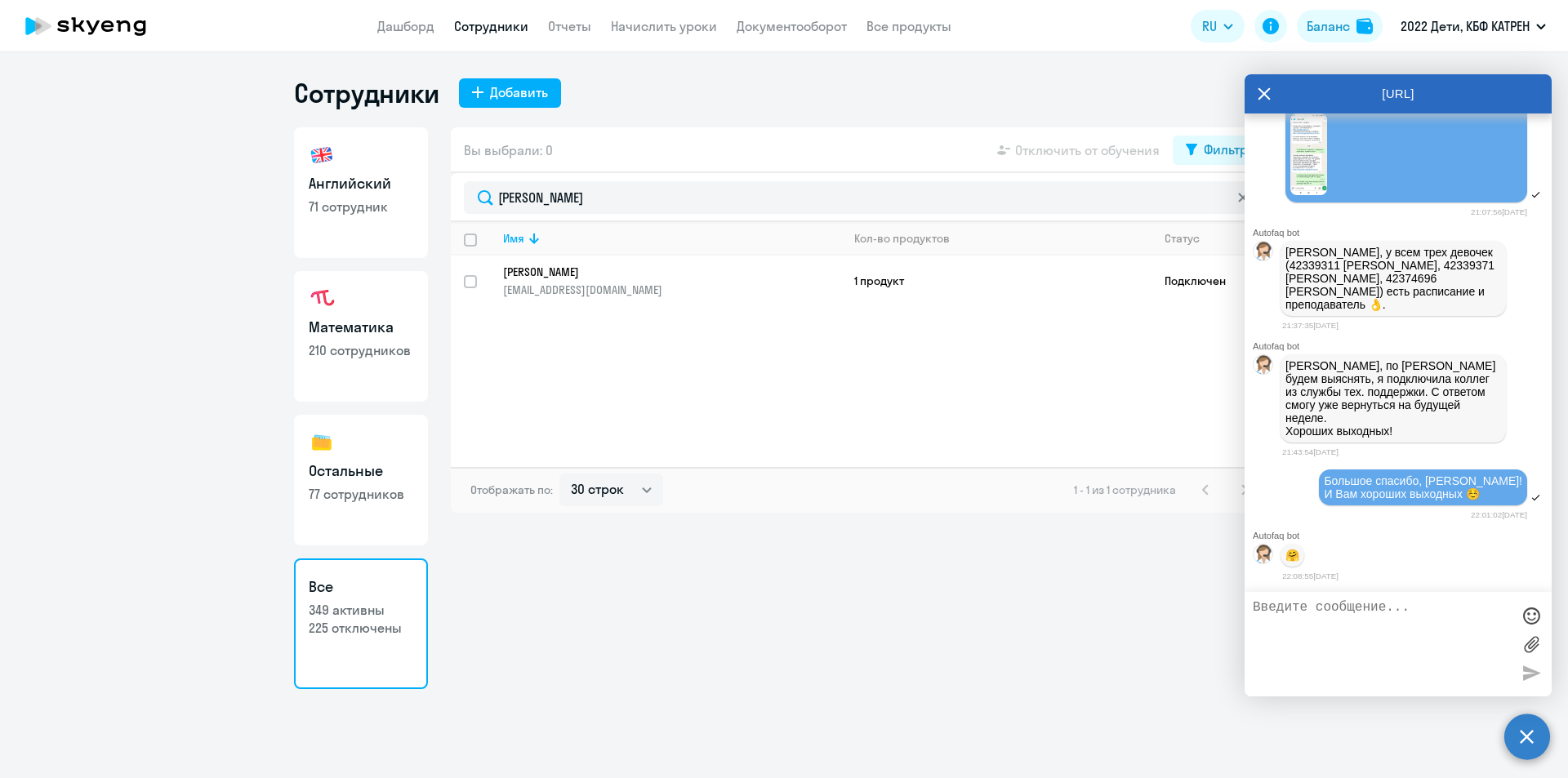
click at [562, 269] on p "[PERSON_NAME]" at bounding box center [661, 272] width 315 height 15
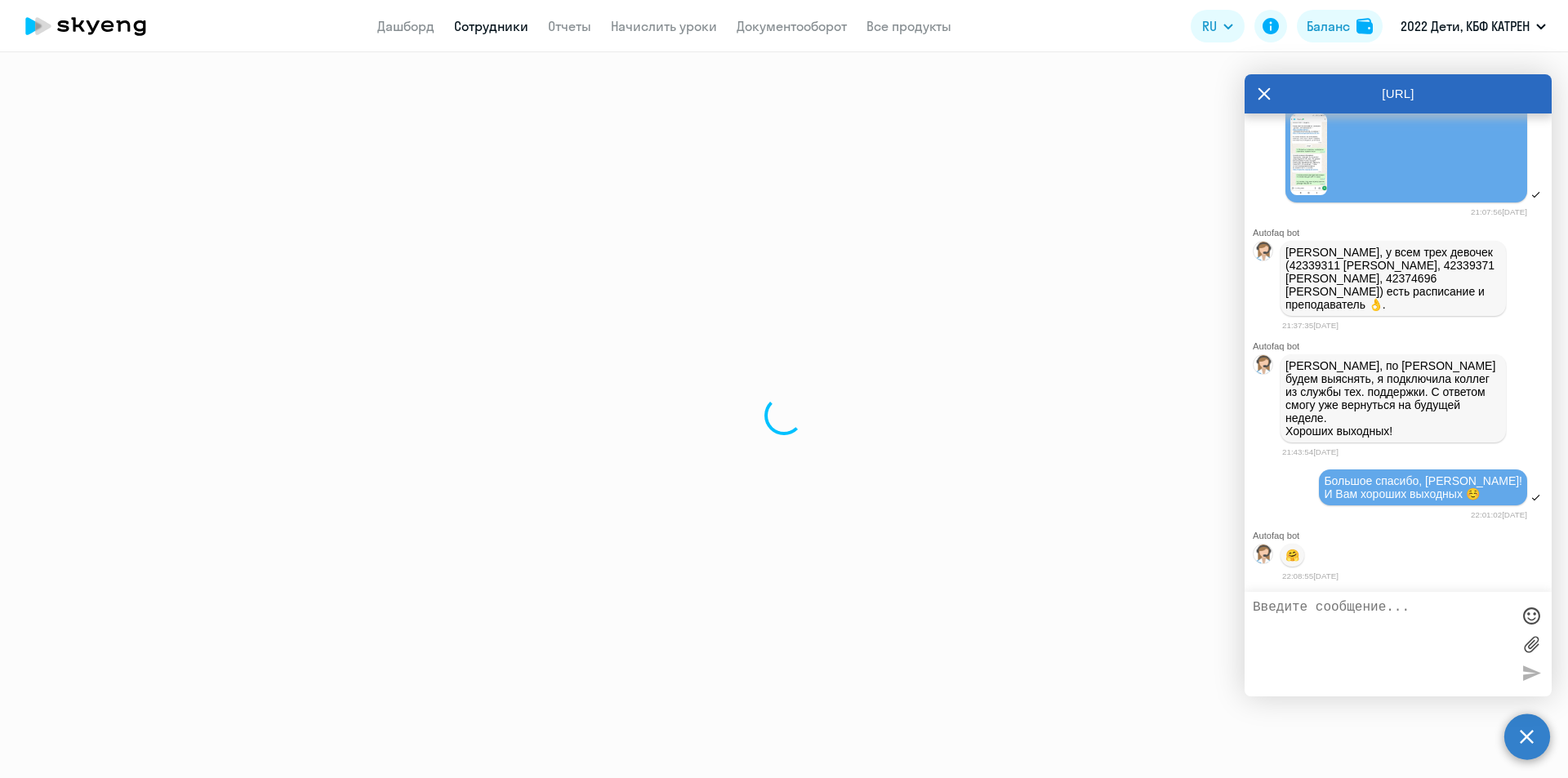
select select "math"
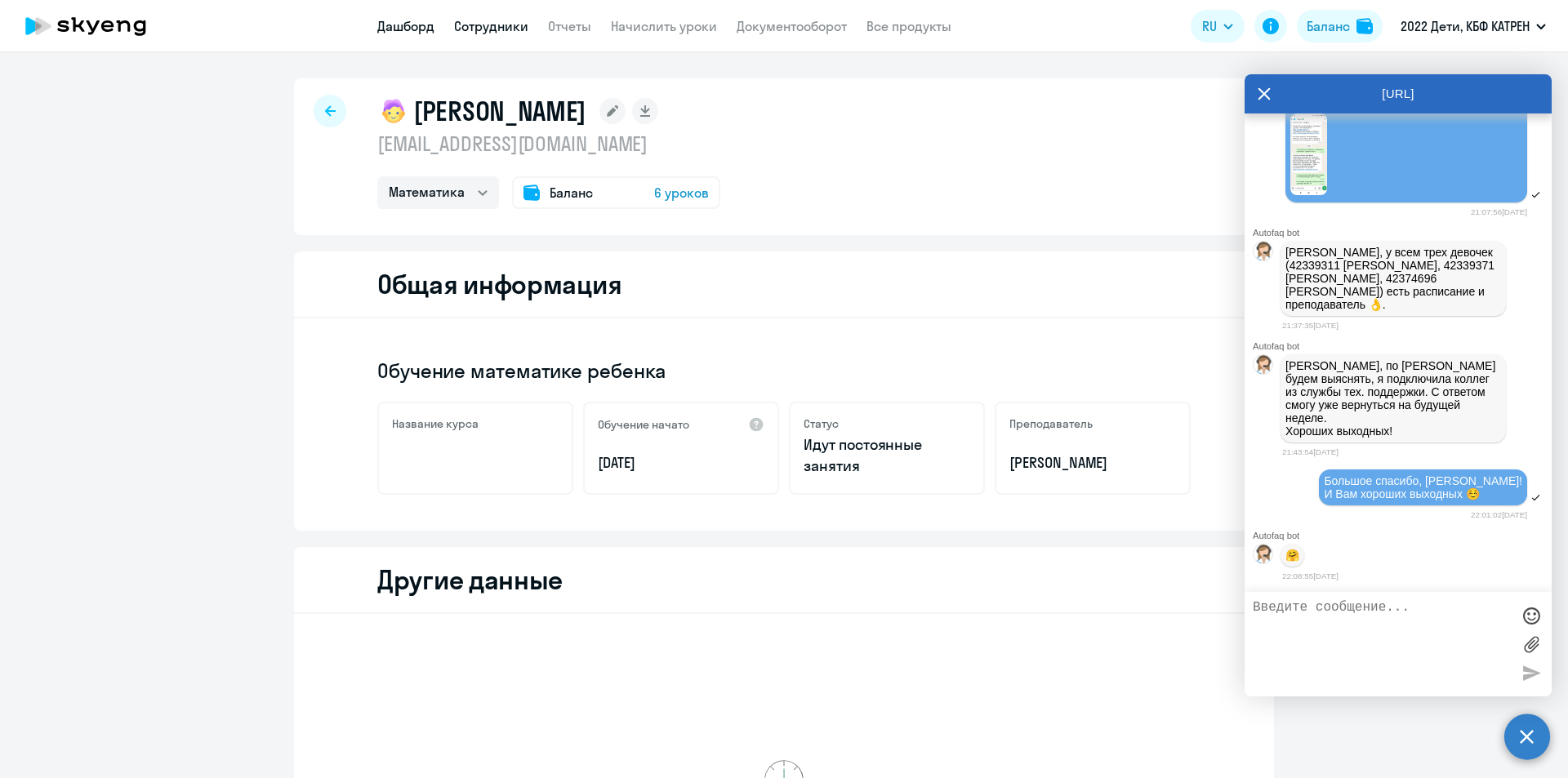
click at [421, 30] on link "Дашборд" at bounding box center [406, 26] width 57 height 17
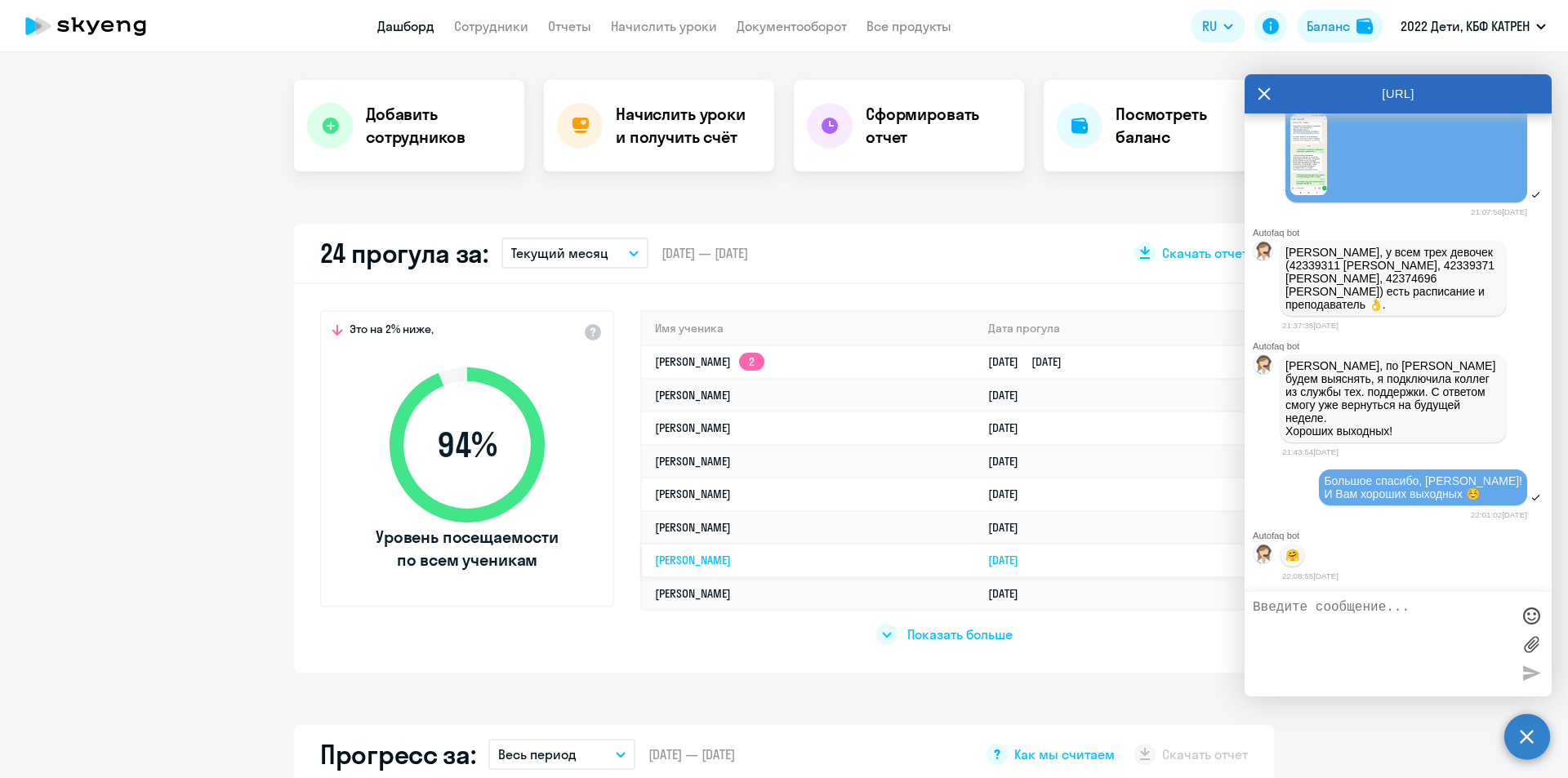
scroll to position [327, 0]
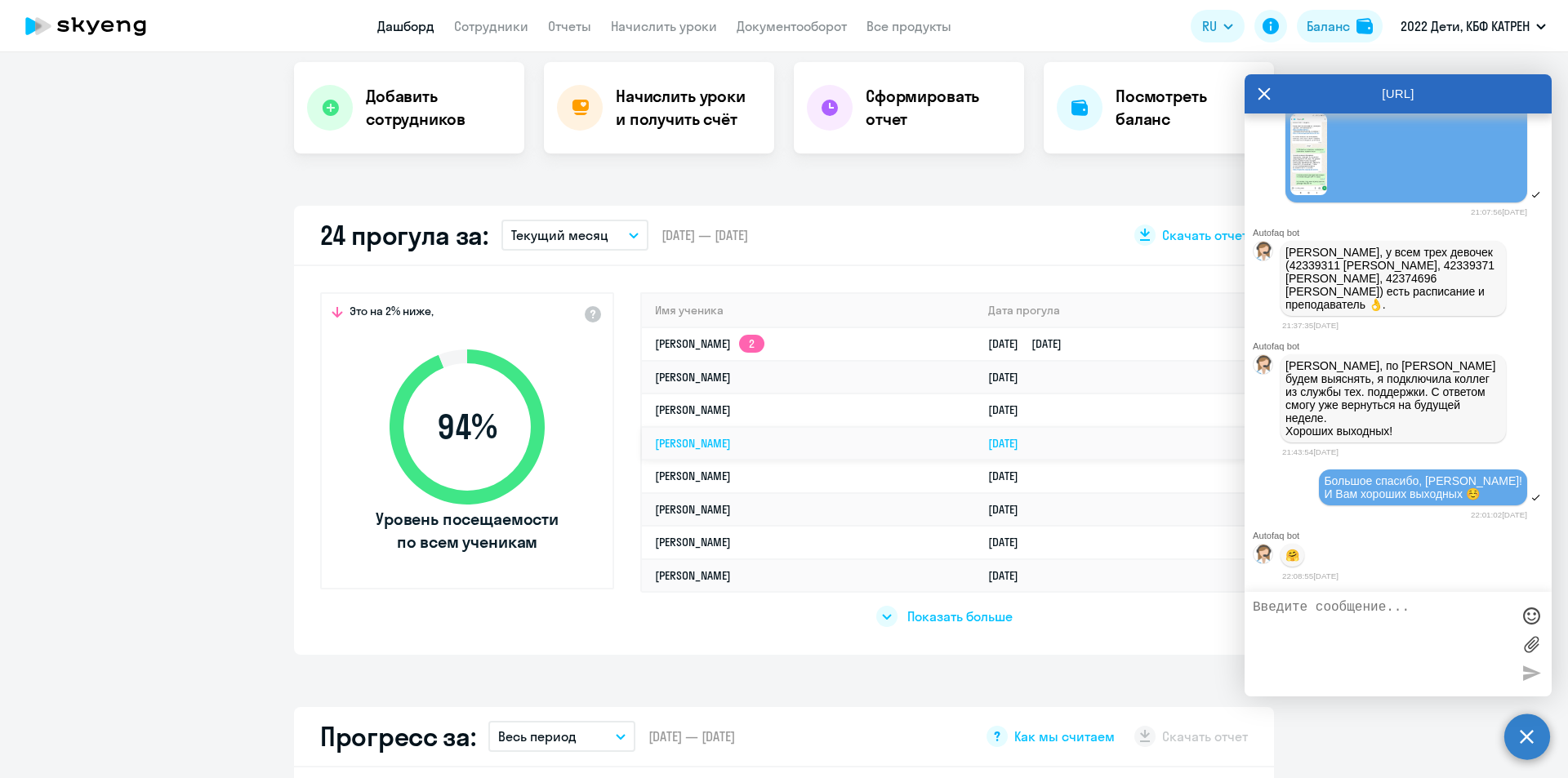
select select "30"
click at [765, 344] on link "[PERSON_NAME] 2" at bounding box center [709, 344] width 110 height 15
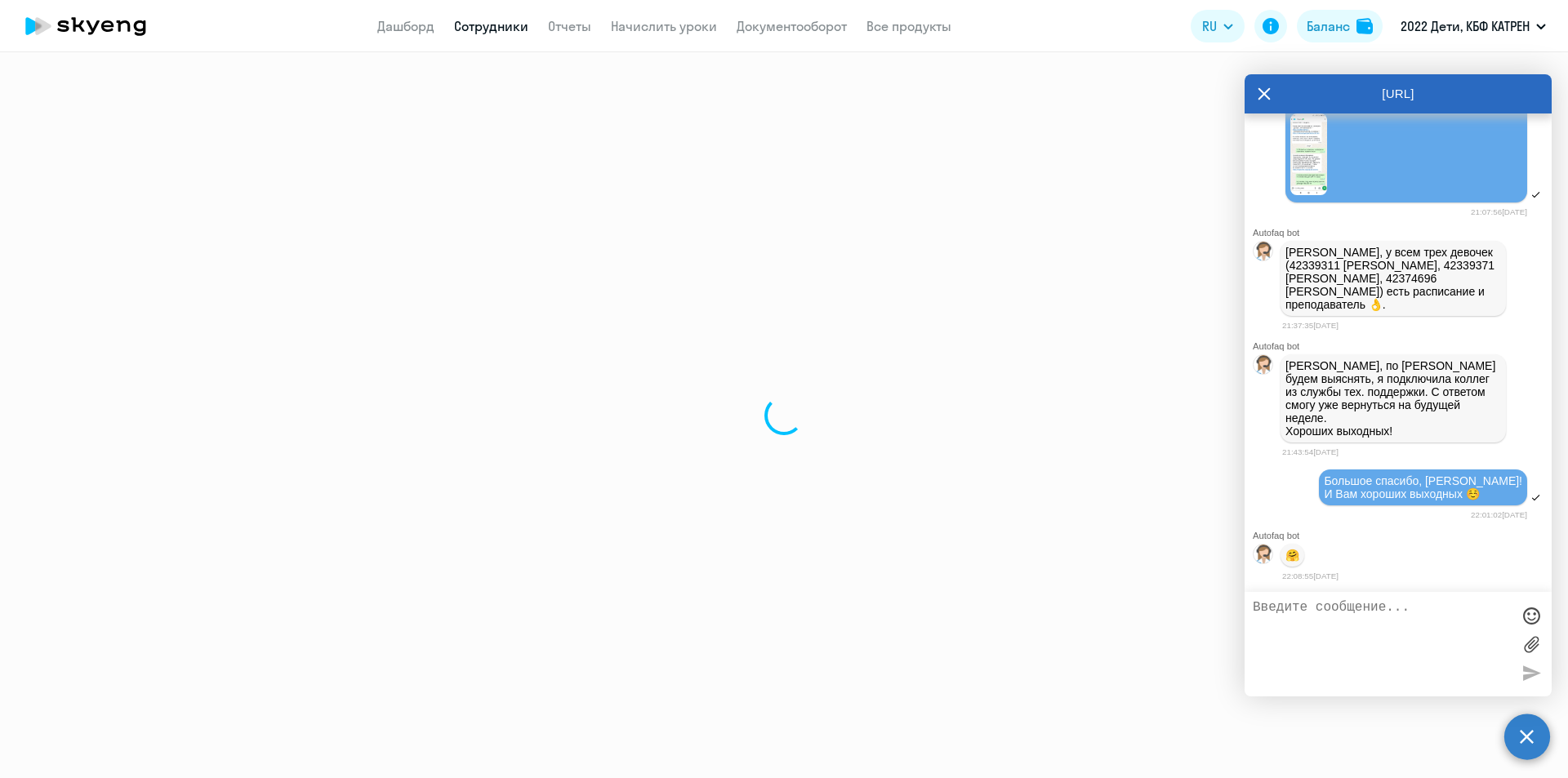
select select "english"
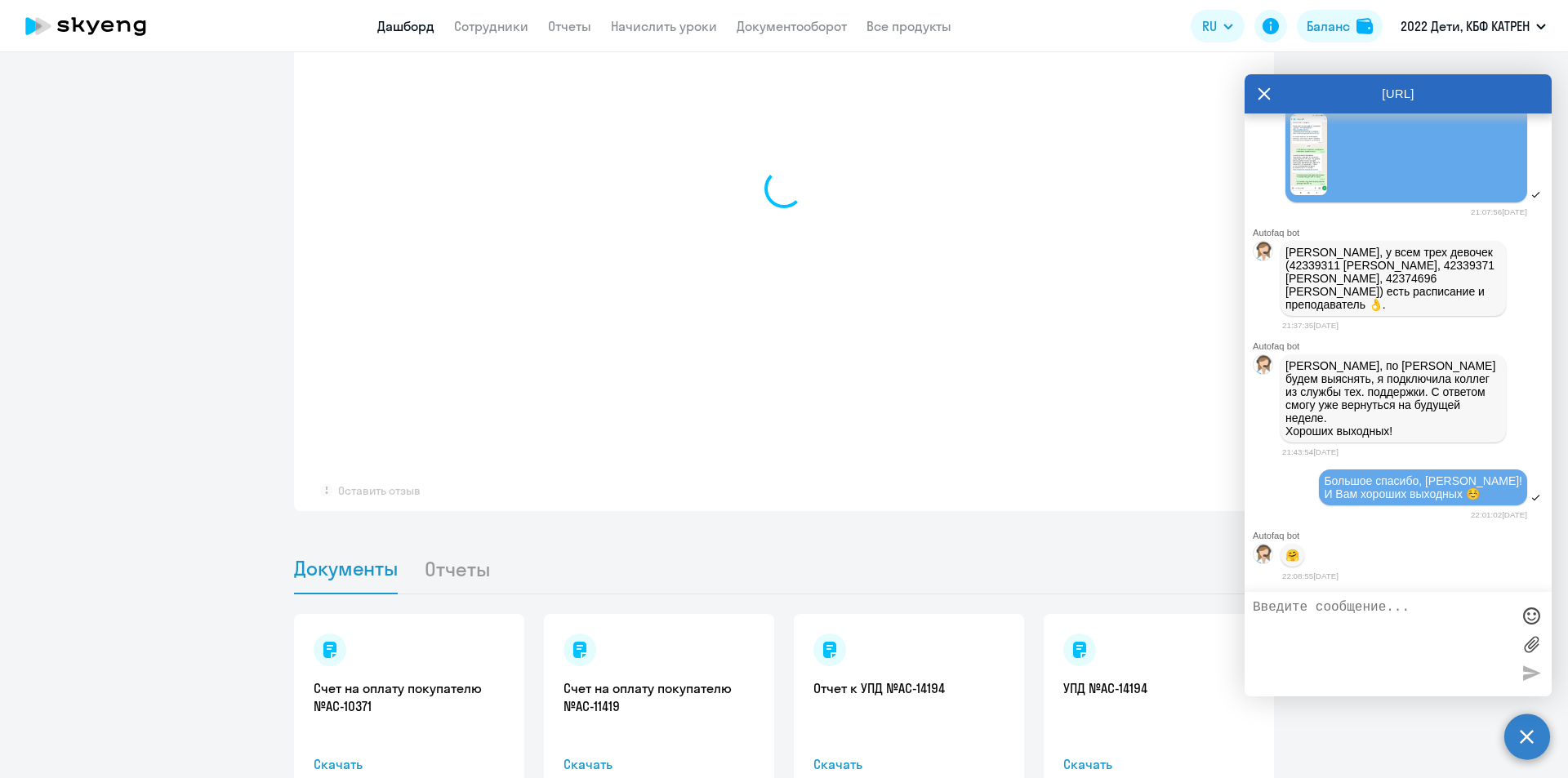
select select "30"
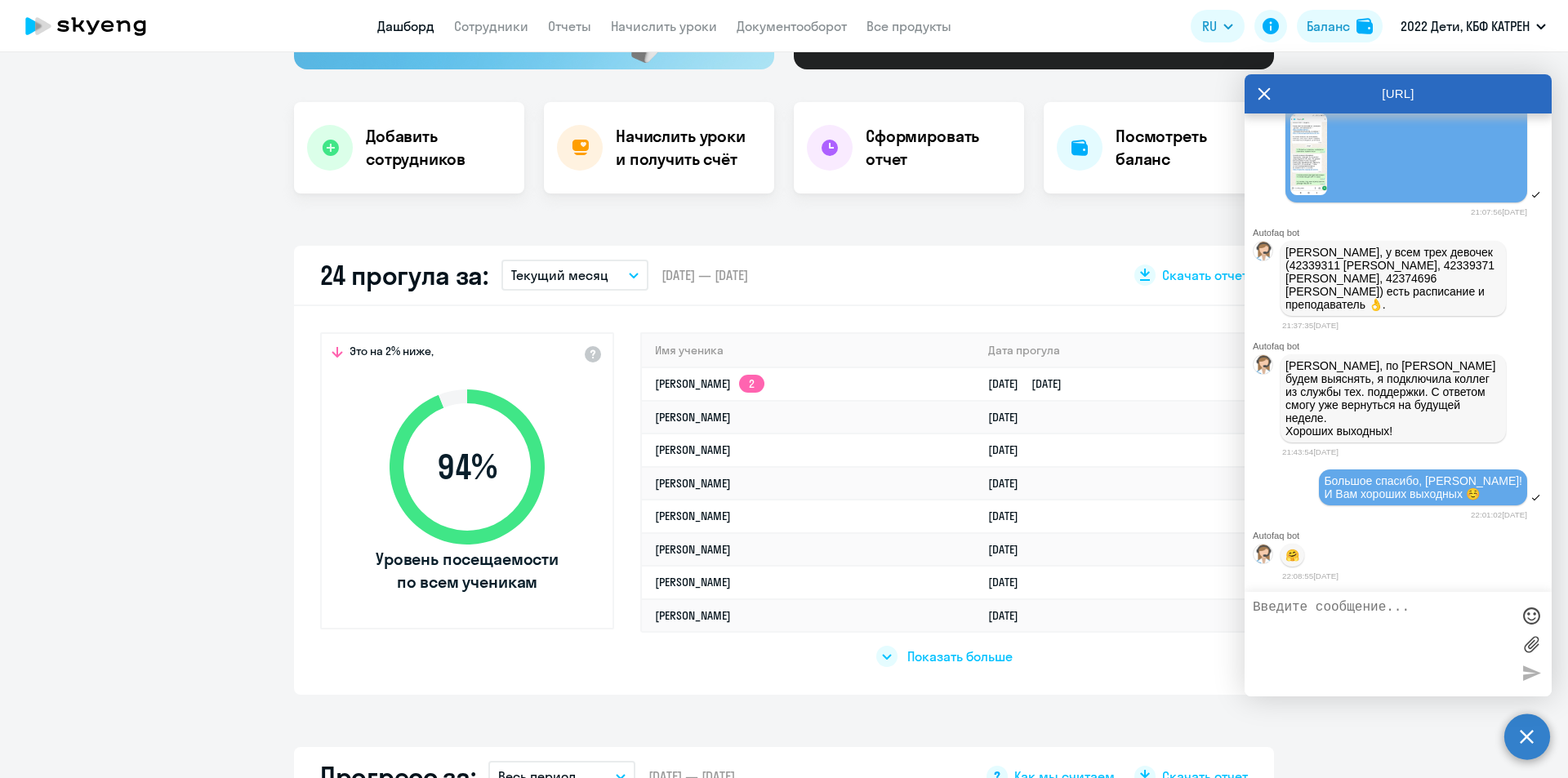
scroll to position [299, 0]
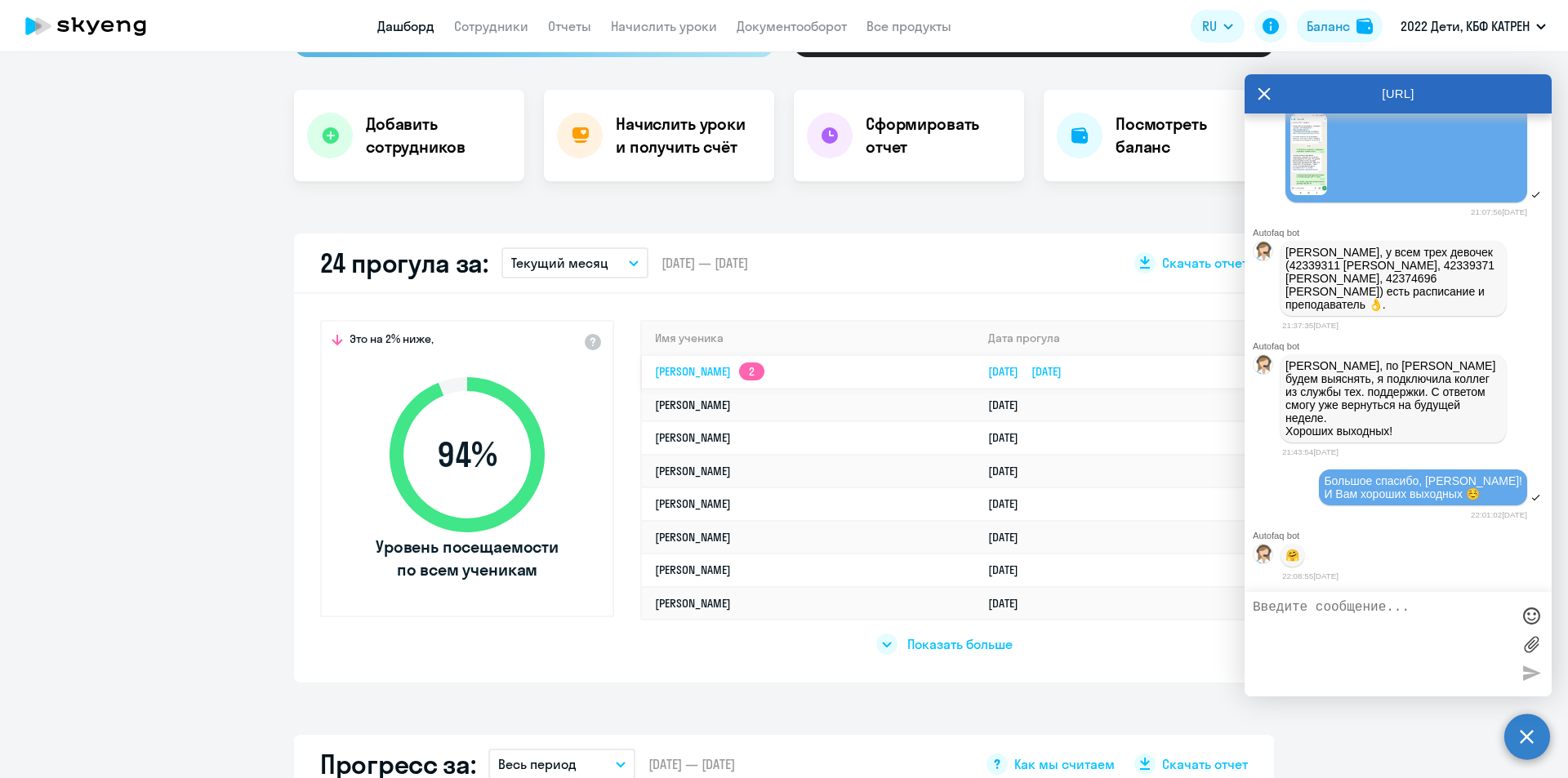
click at [1028, 369] on link "[DATE] [DATE]" at bounding box center [1031, 372] width 86 height 15
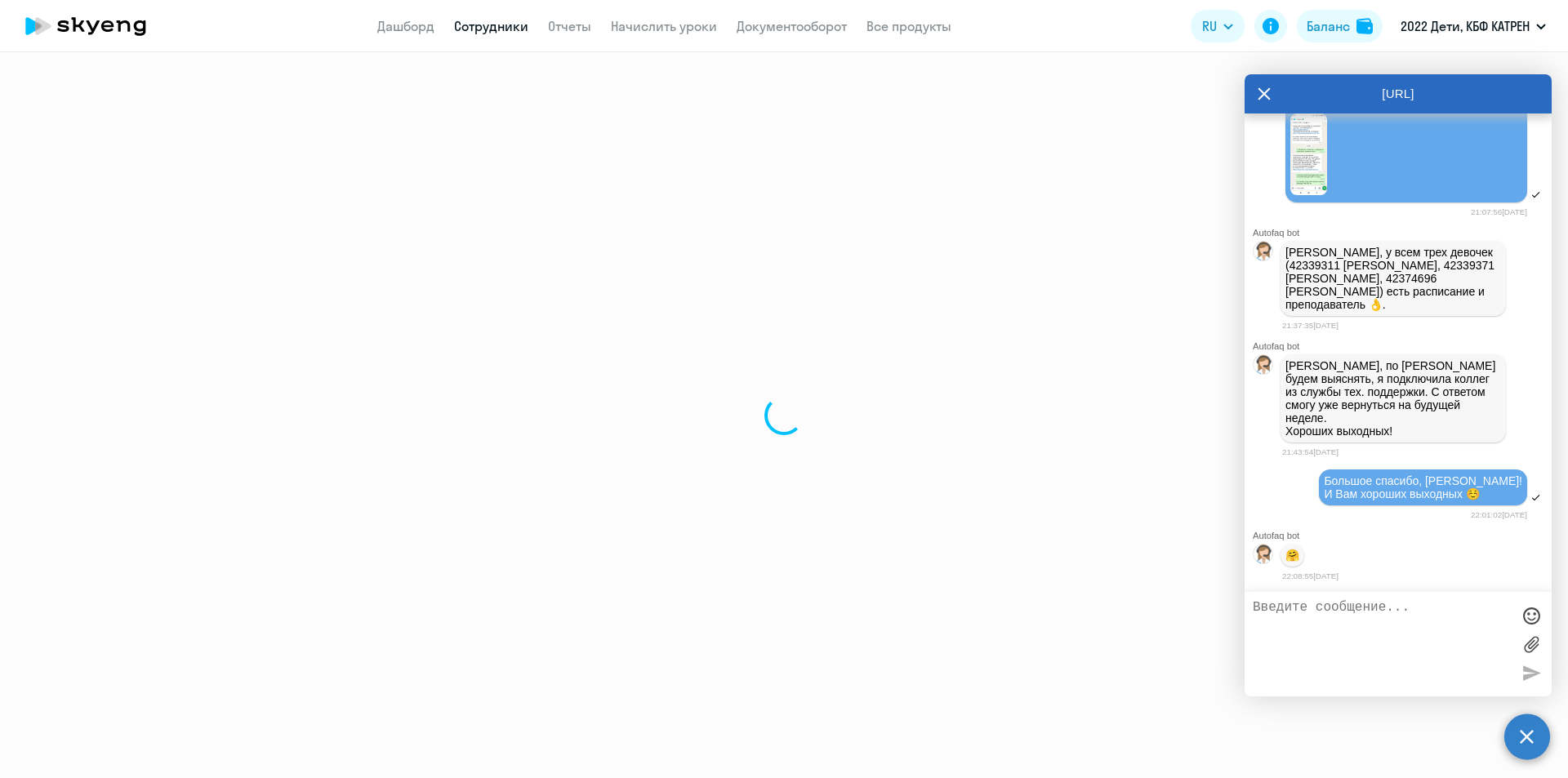
select select "english"
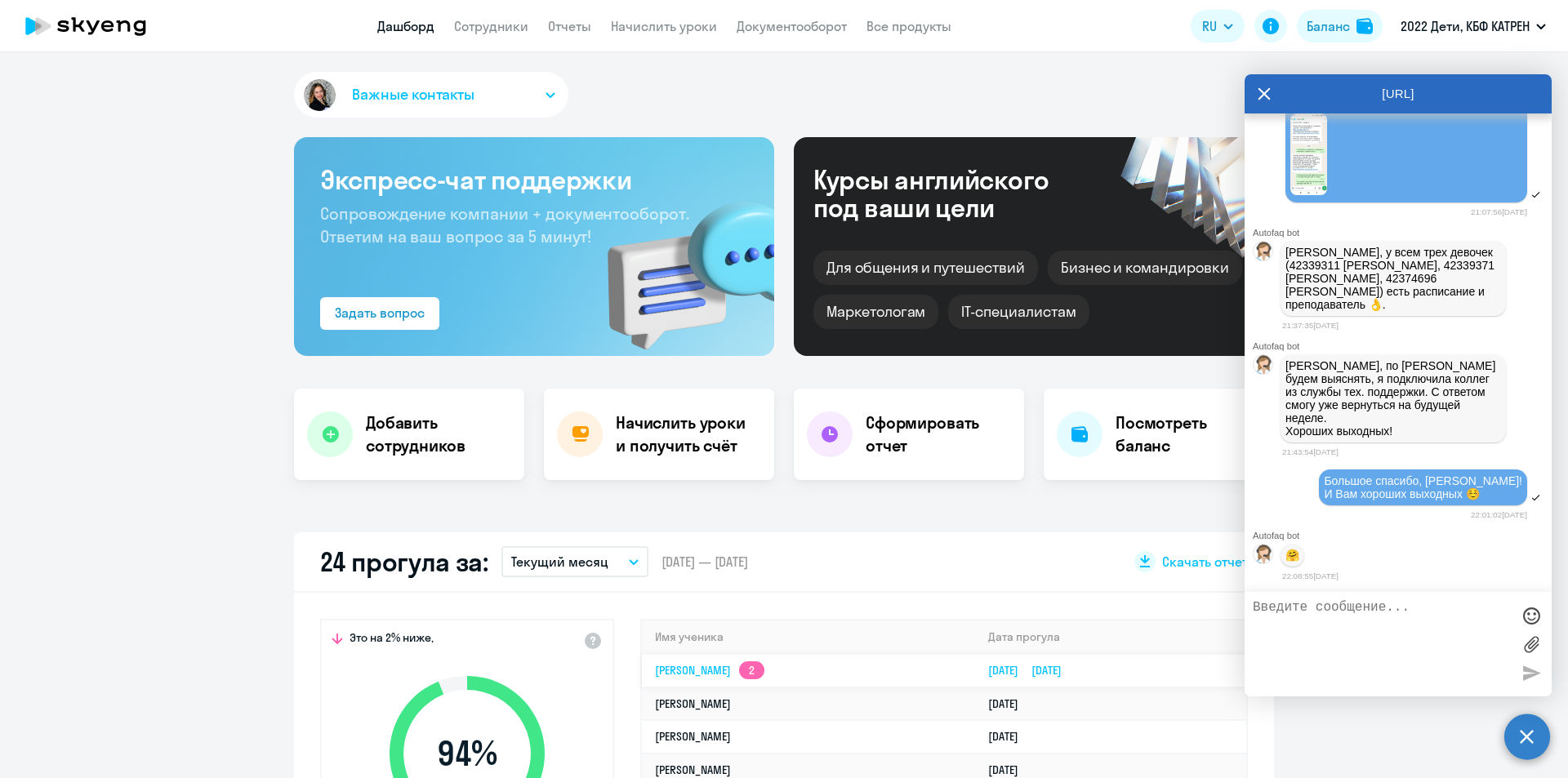
click at [765, 670] on app-skyeng-badge "2" at bounding box center [752, 670] width 25 height 18
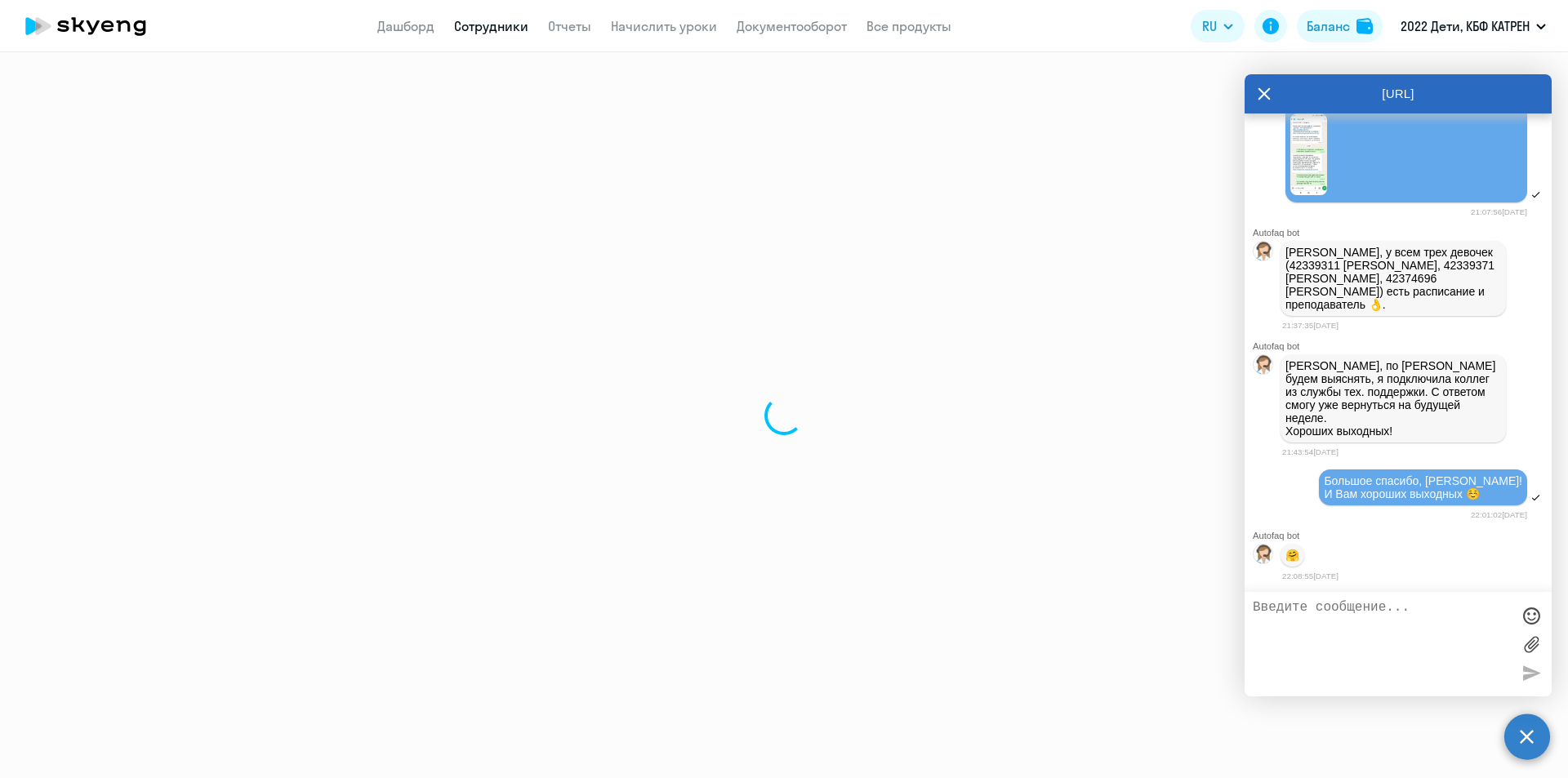
select select "english"
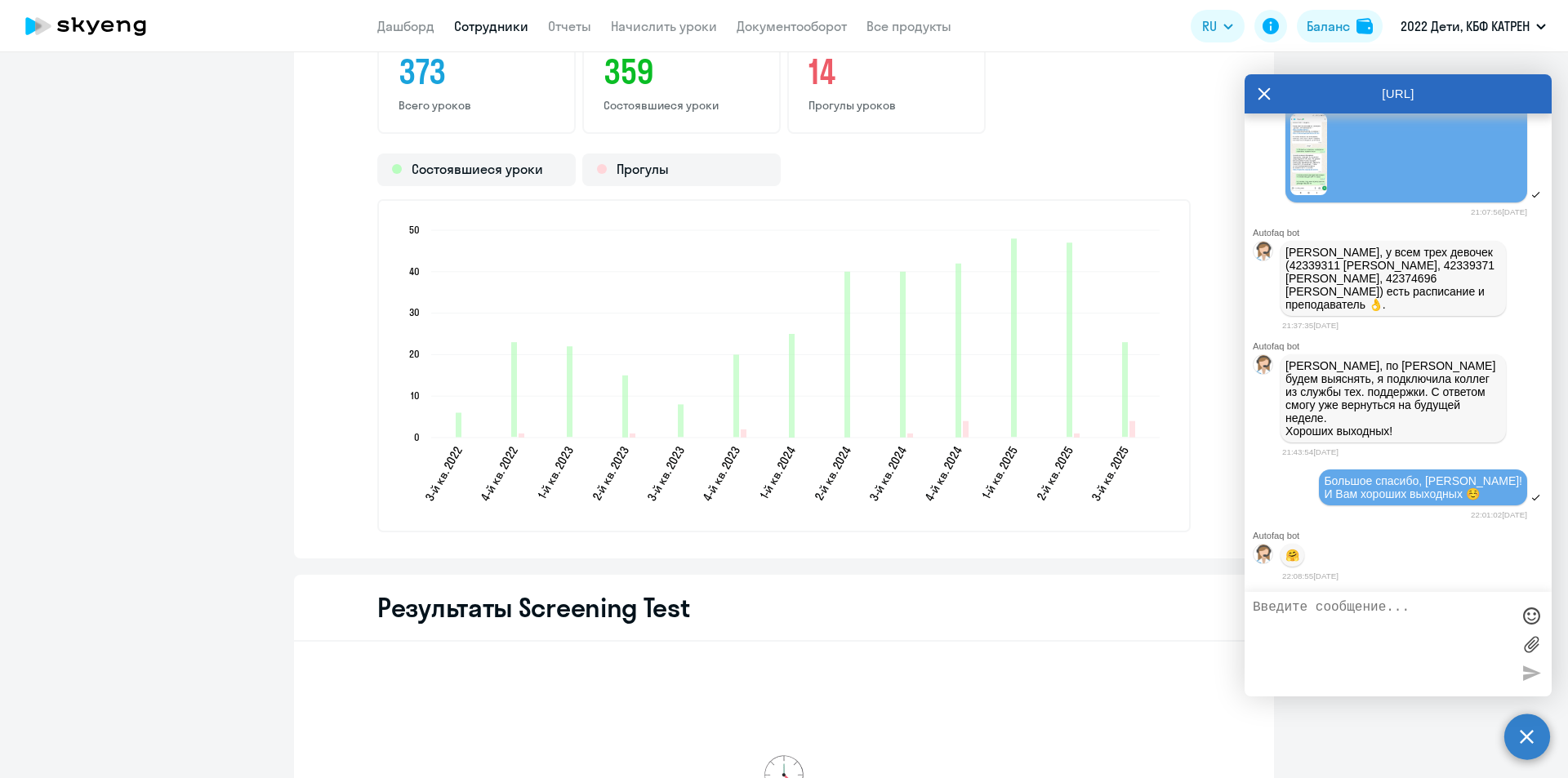
scroll to position [2287, 0]
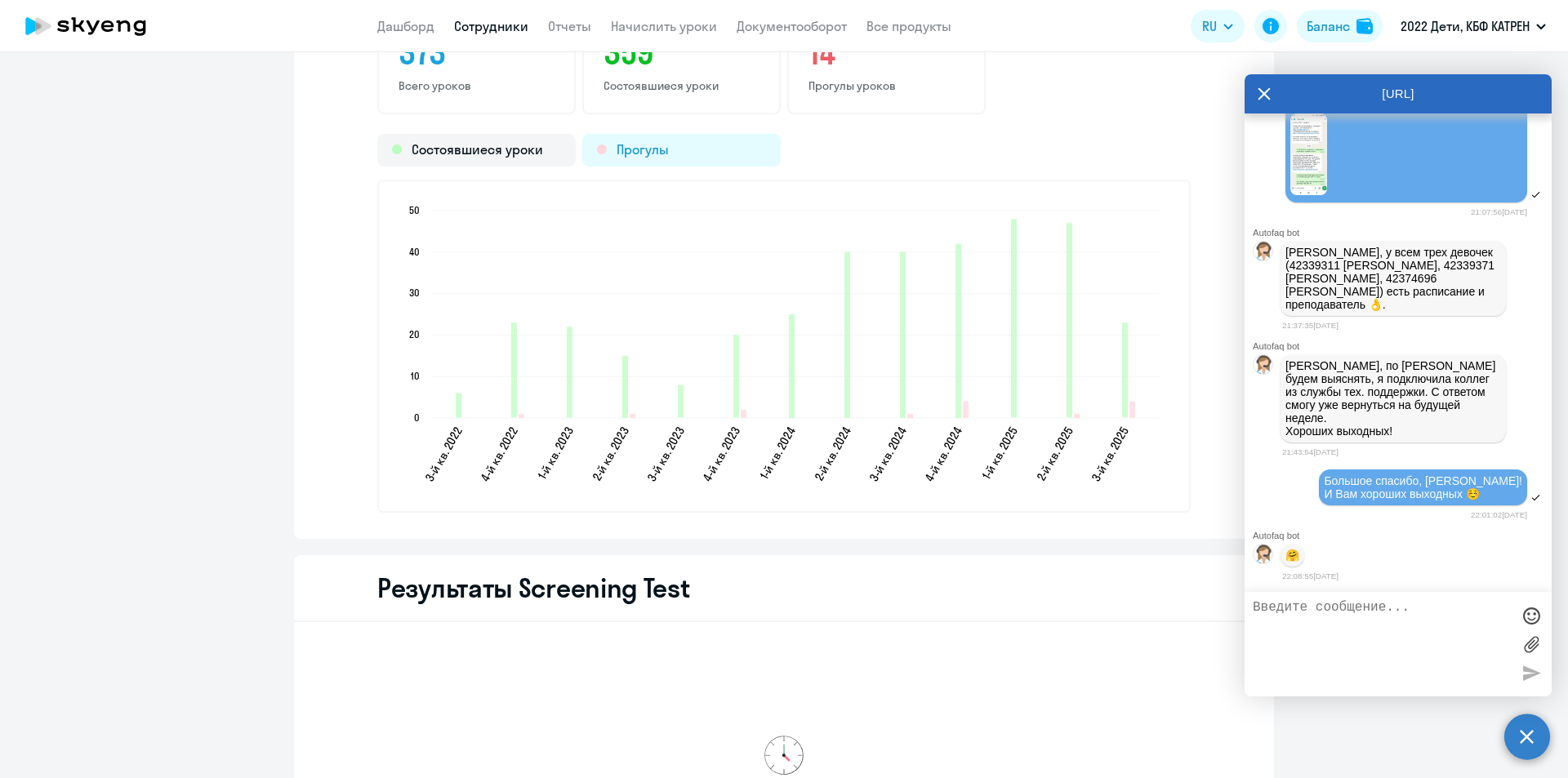
click at [647, 147] on div "Прогулы" at bounding box center [681, 150] width 199 height 33
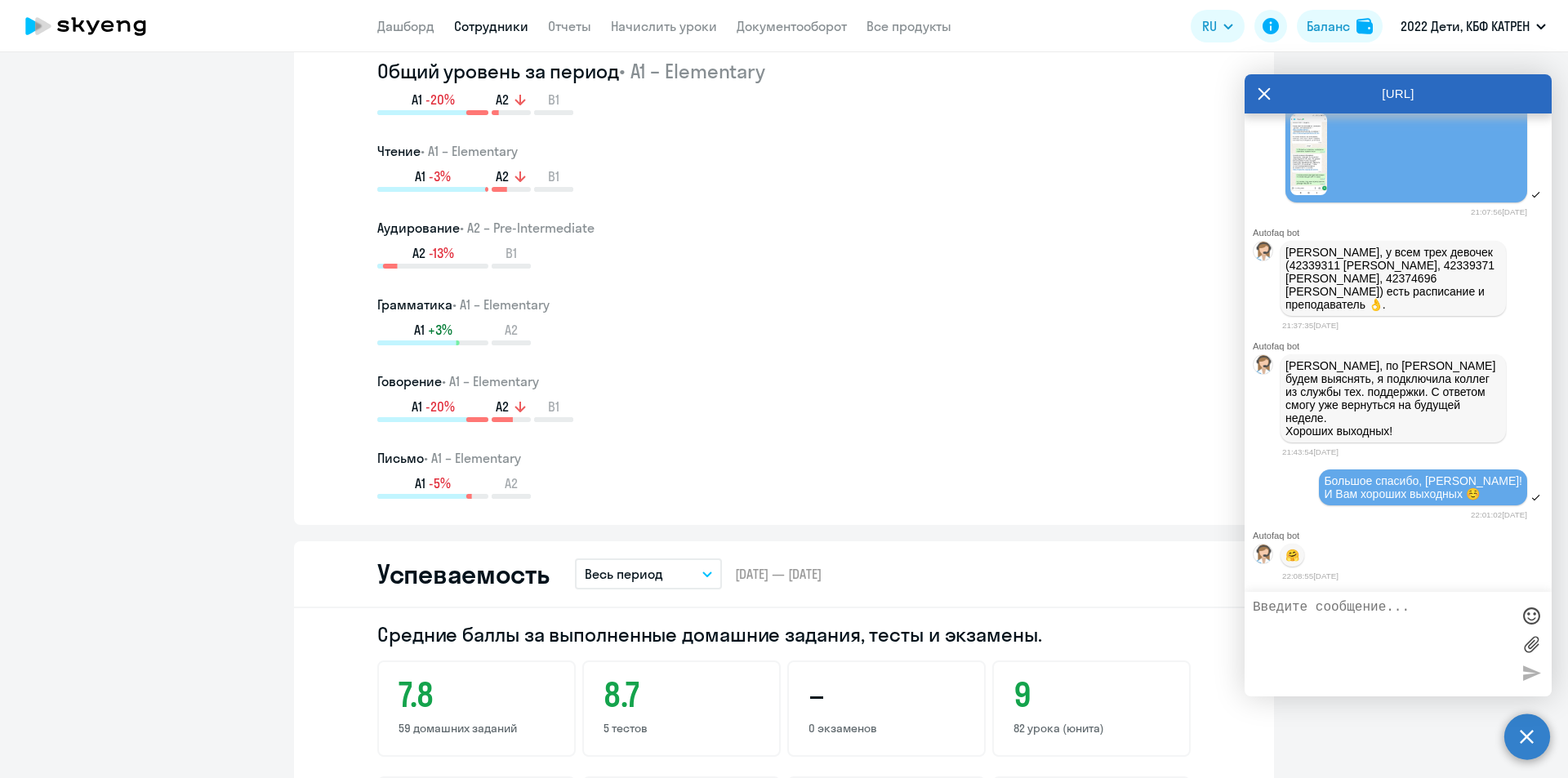
scroll to position [796, 0]
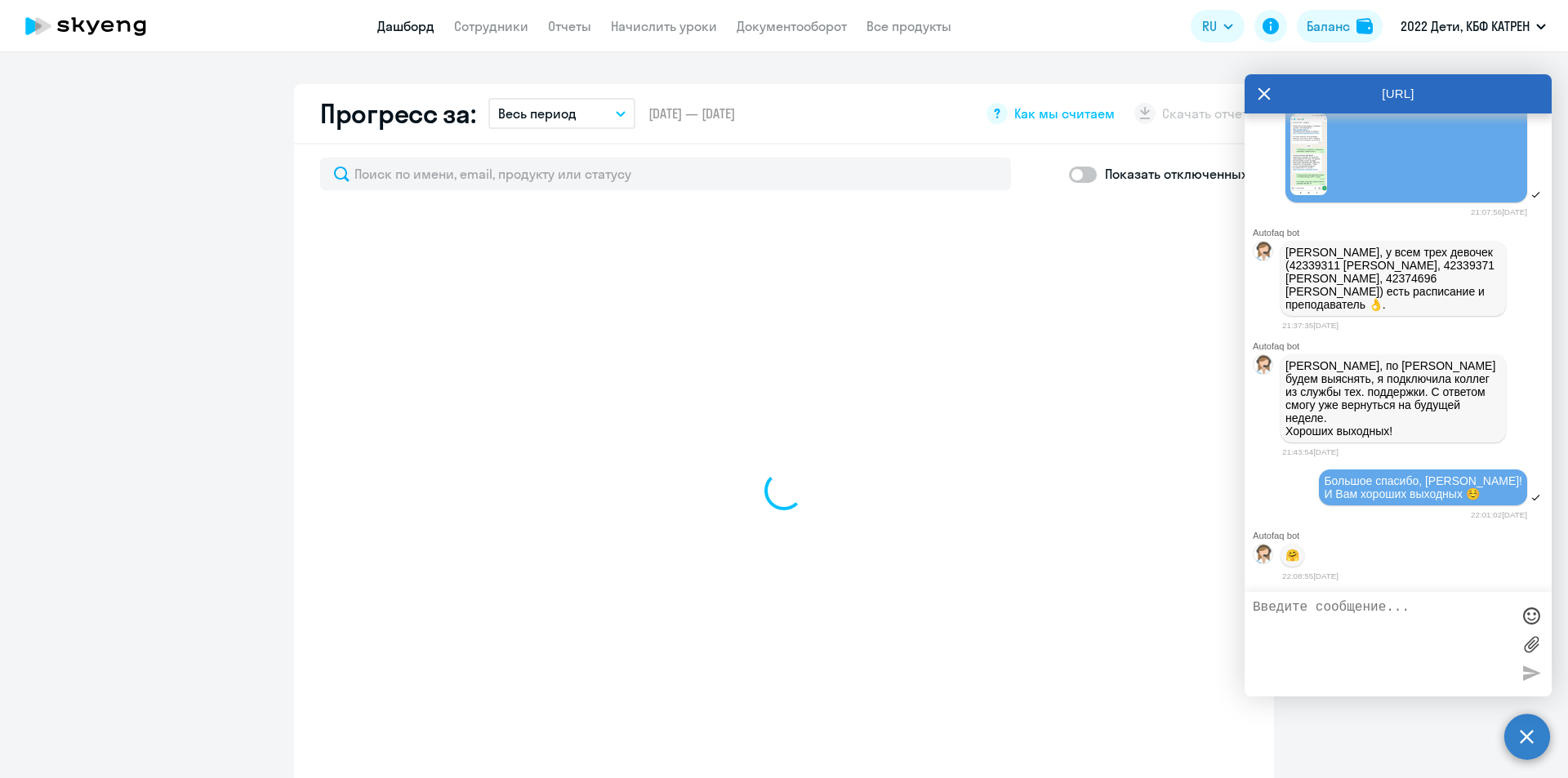
scroll to position [950, 0]
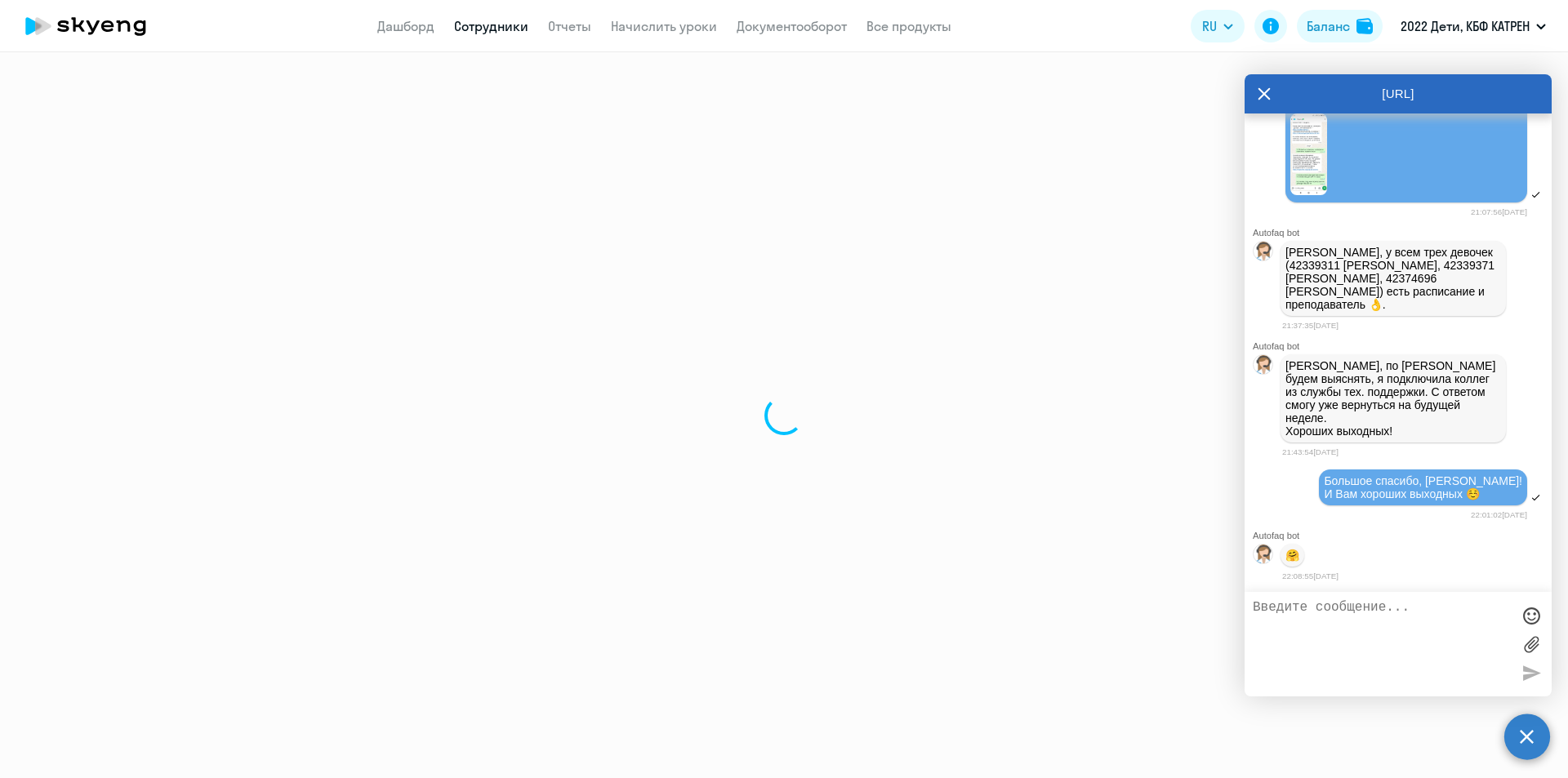
select select "math"
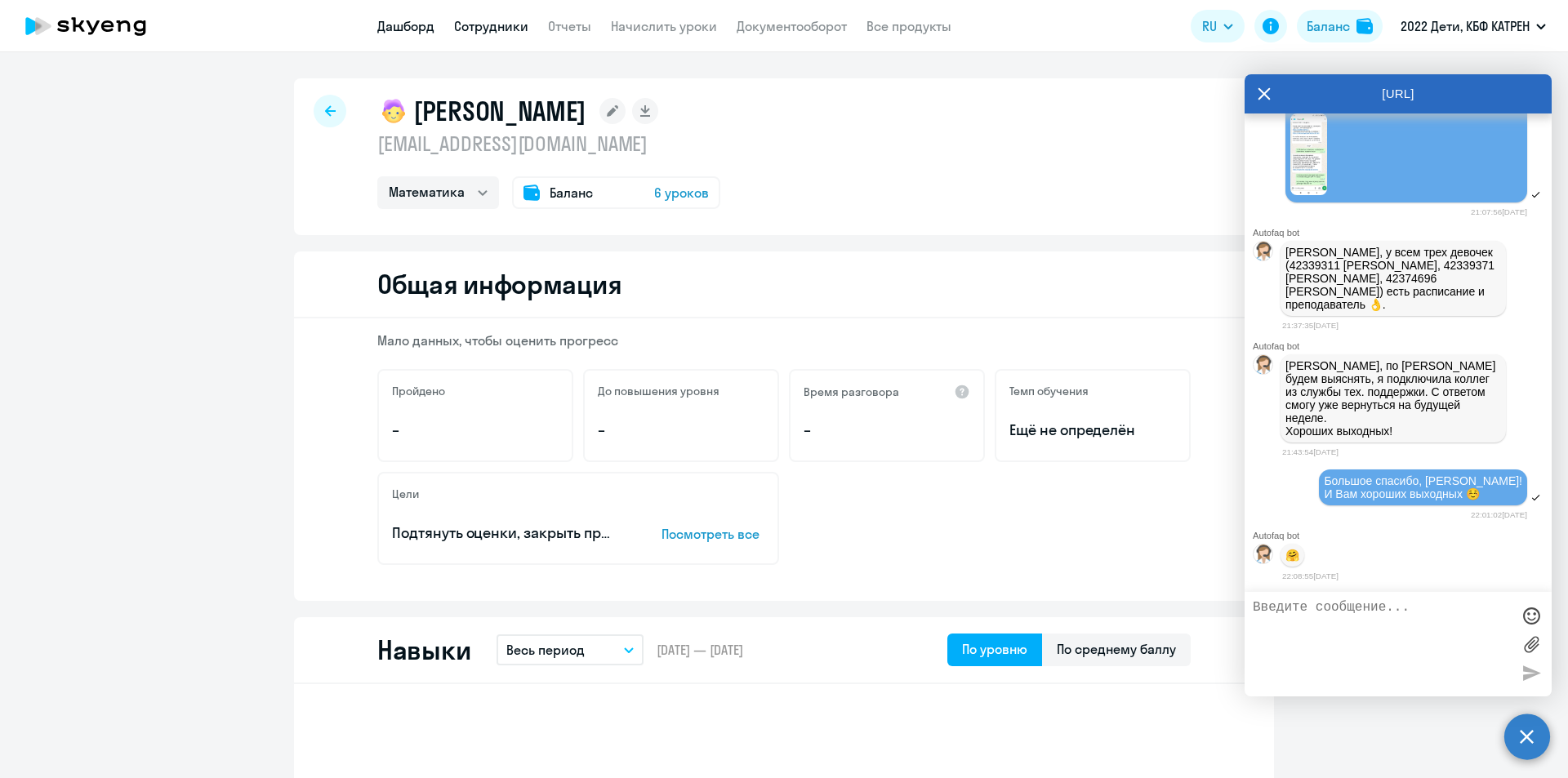
click at [399, 24] on link "Дашборд" at bounding box center [406, 26] width 57 height 17
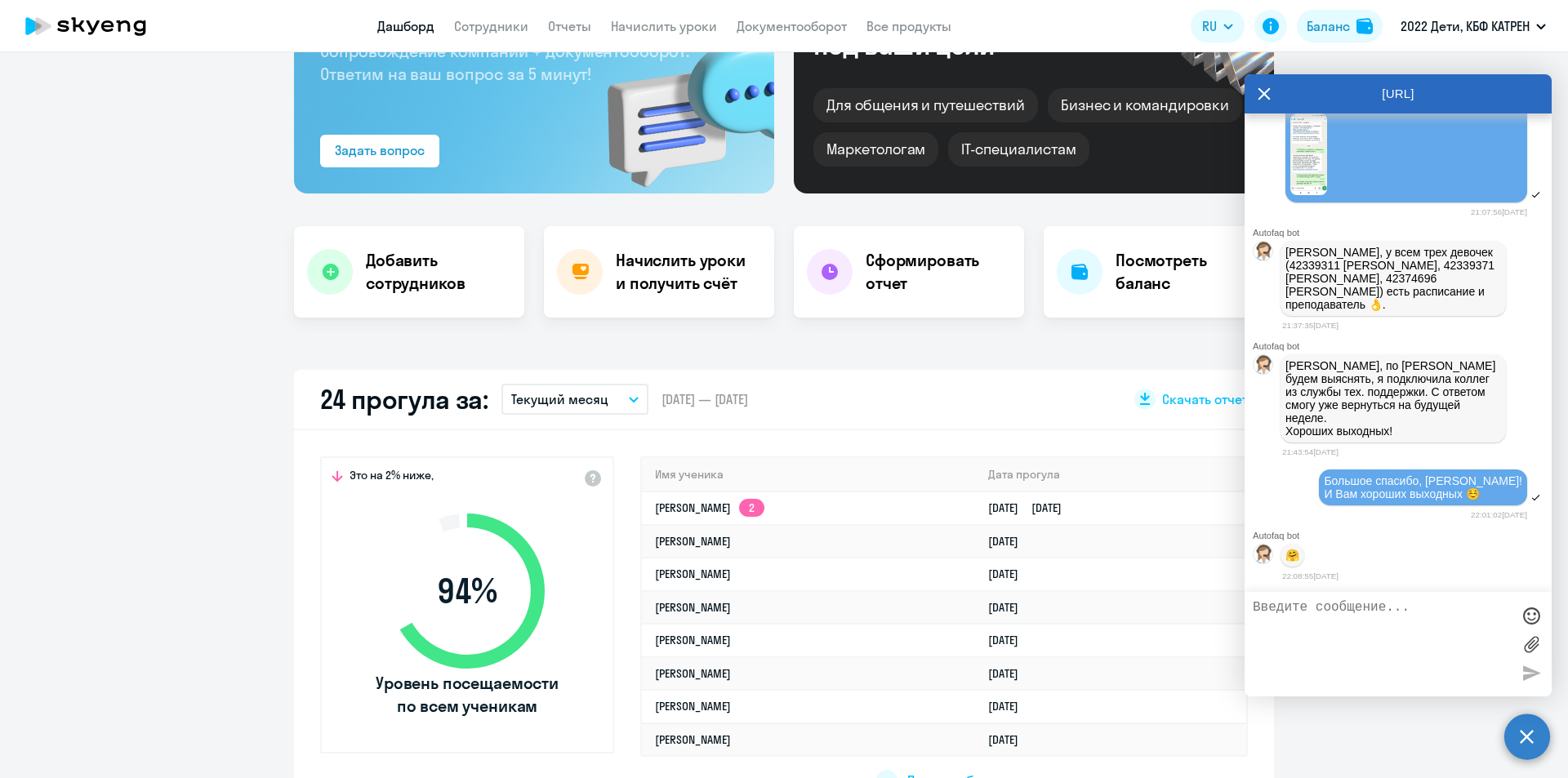
scroll to position [409, 0]
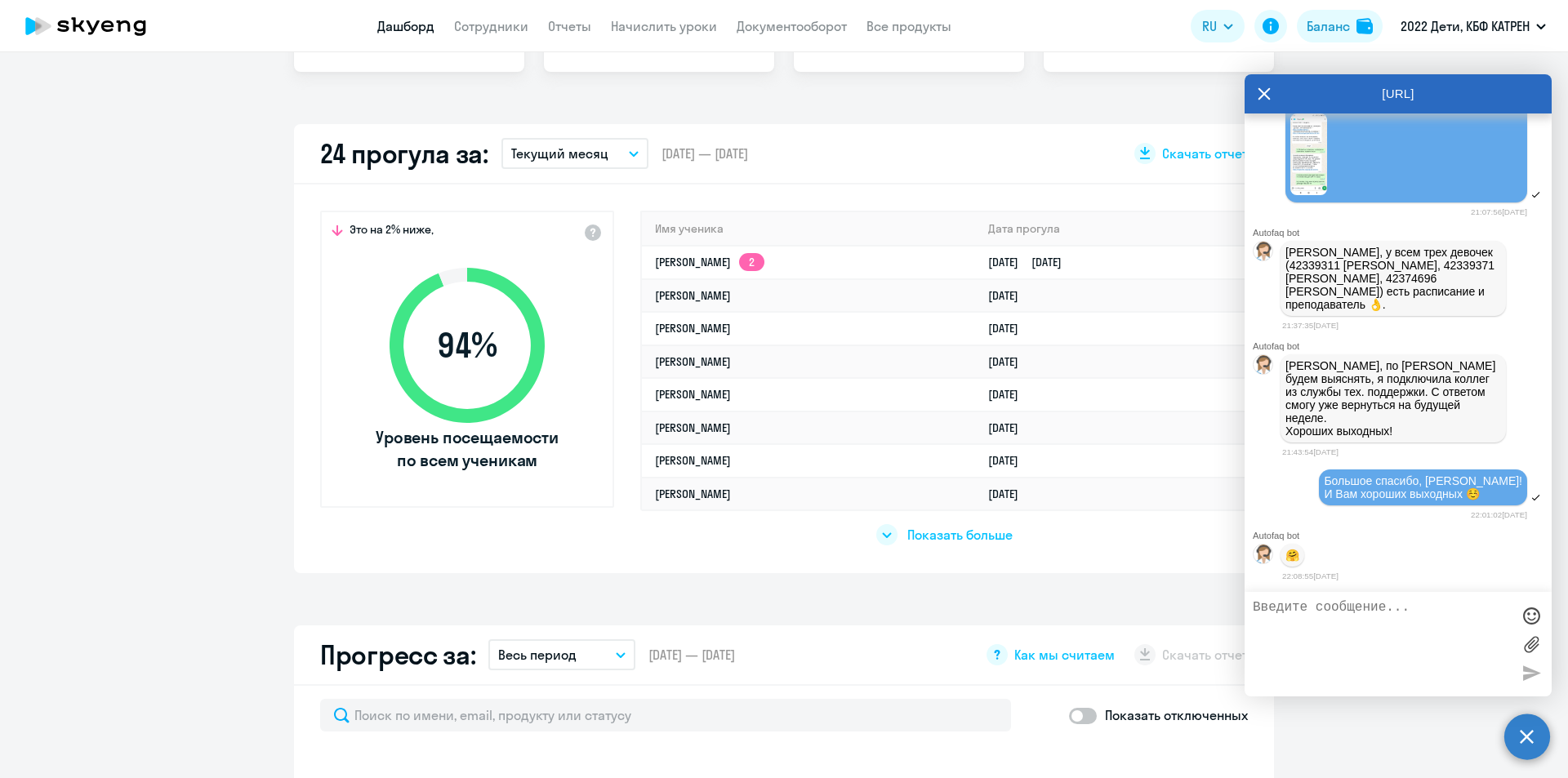
click at [936, 535] on span "Показать больше" at bounding box center [961, 534] width 106 height 18
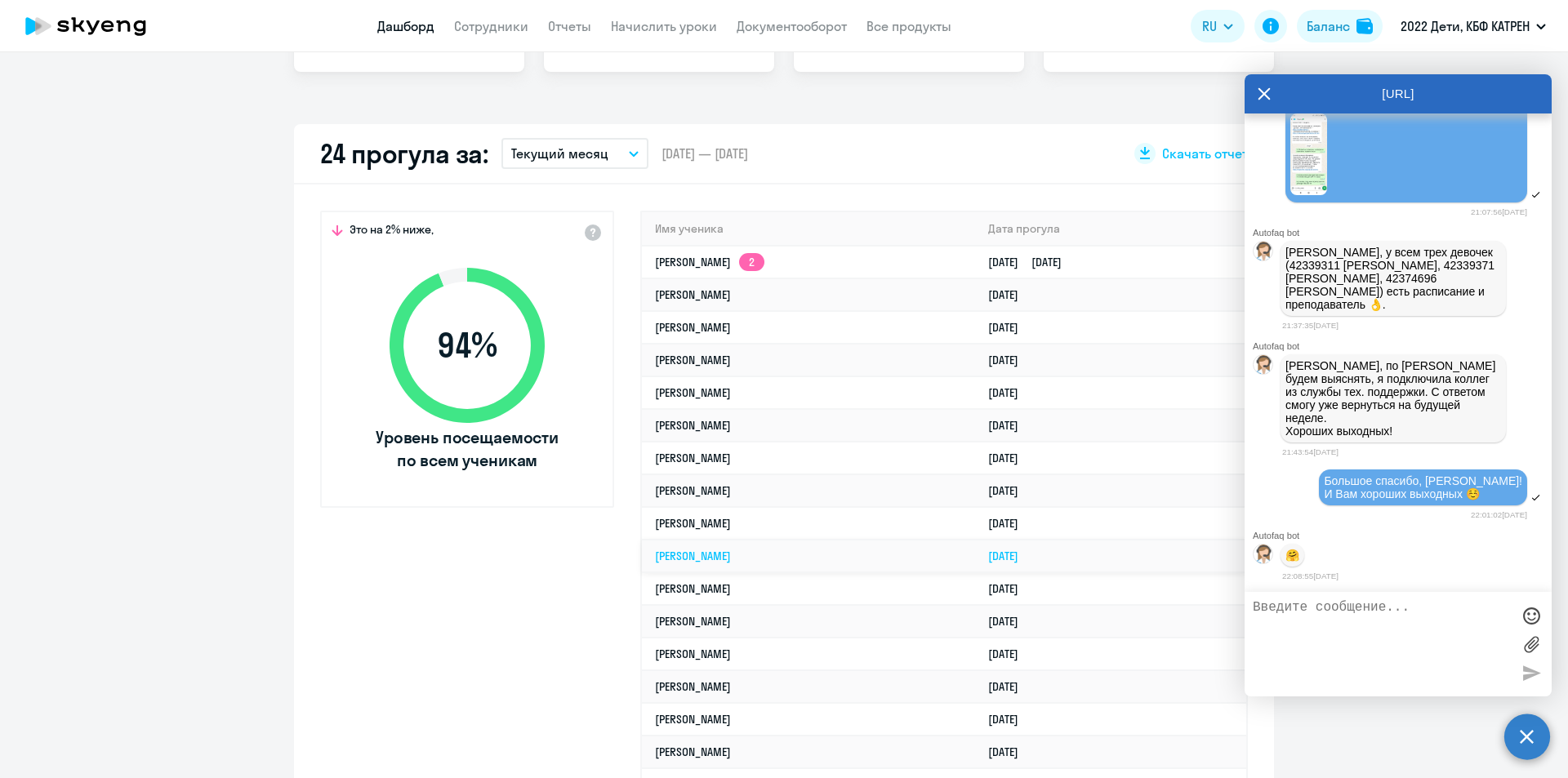
select select "30"
